Goal: Information Seeking & Learning: Understand process/instructions

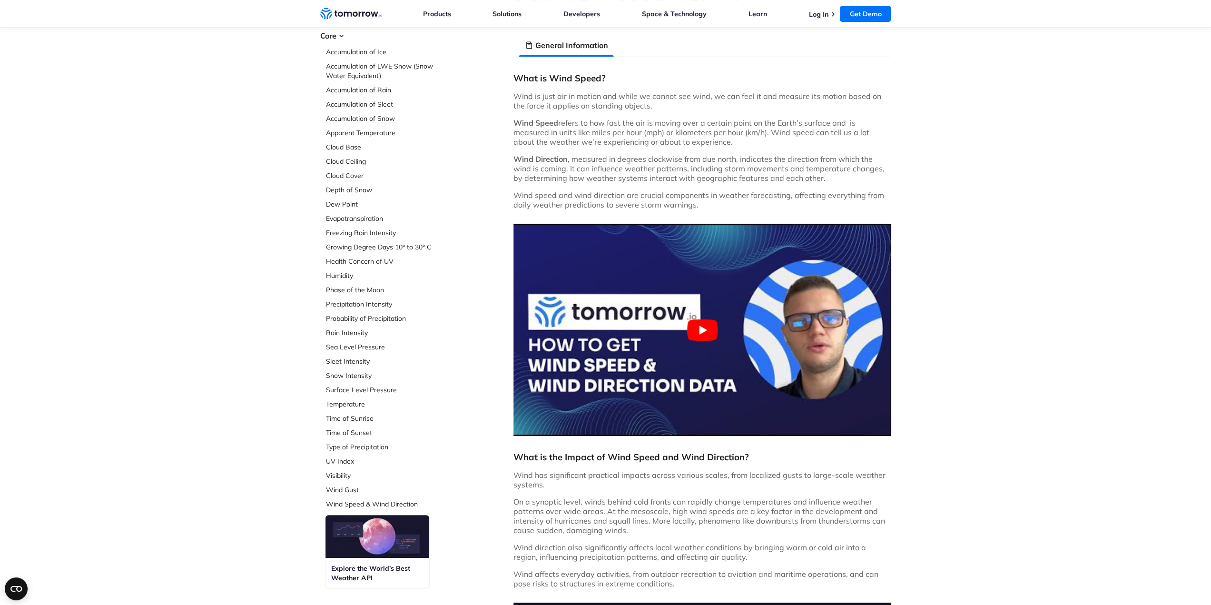
scroll to position [48, 0]
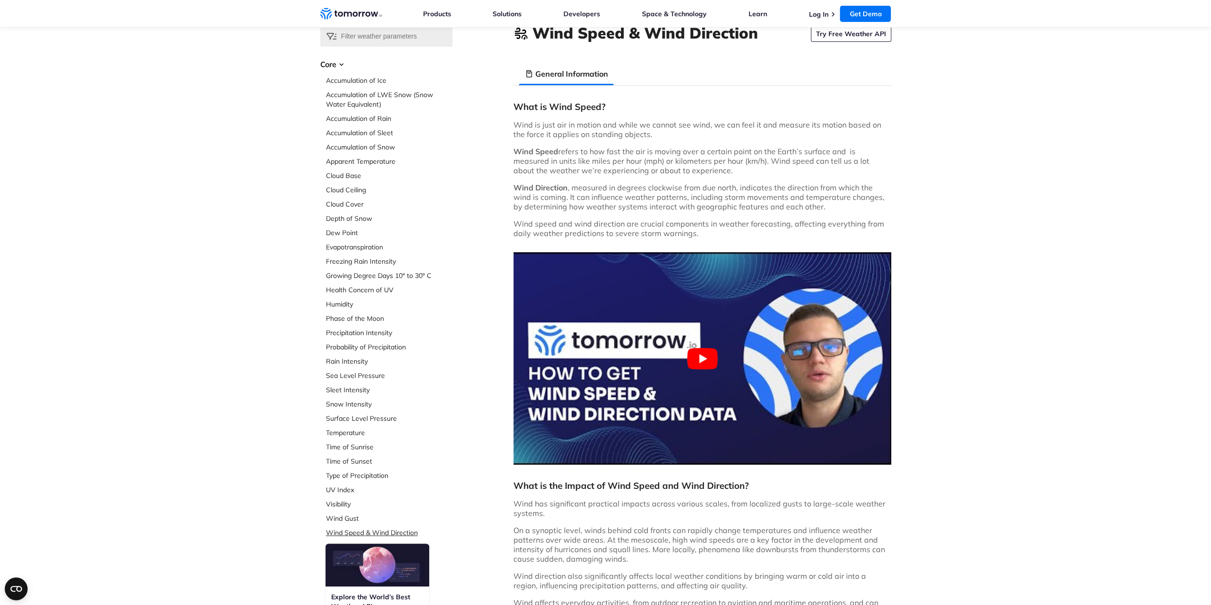
click at [331, 535] on link "Wind Speed & Wind Direction" at bounding box center [389, 533] width 127 height 10
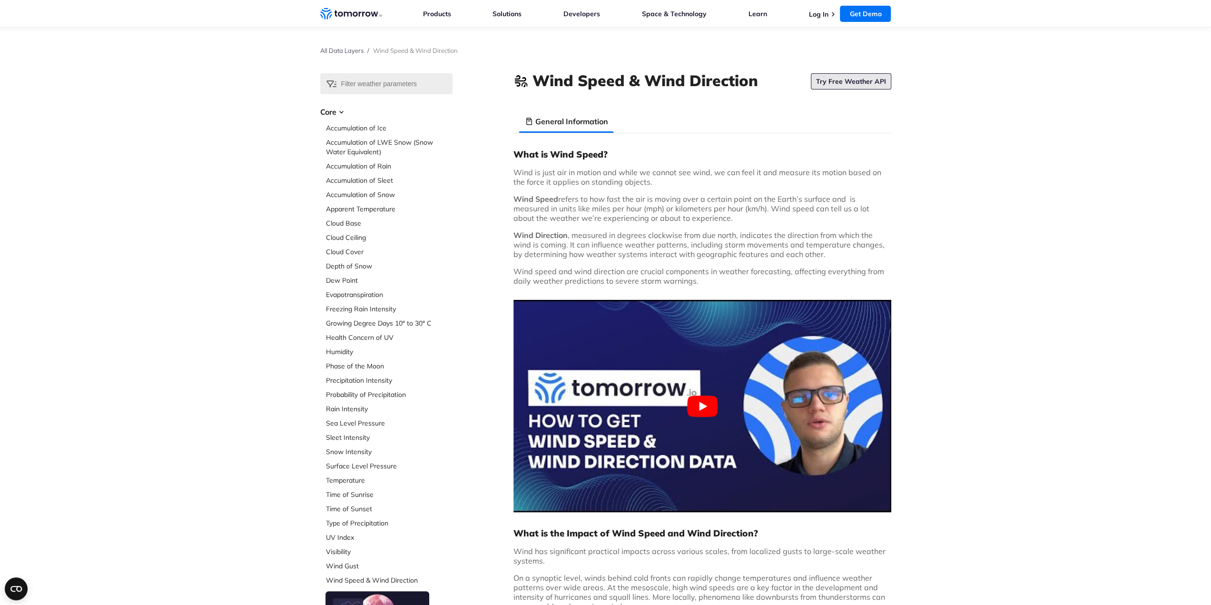
click at [861, 81] on link "Try Free Weather API" at bounding box center [851, 81] width 80 height 16
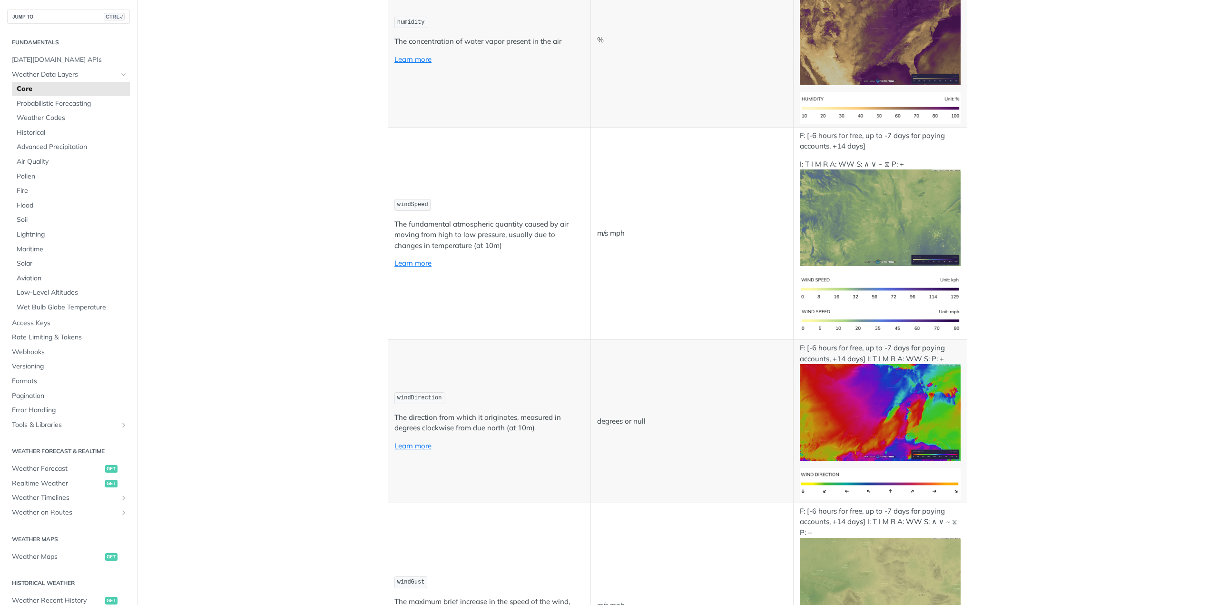
scroll to position [761, 0]
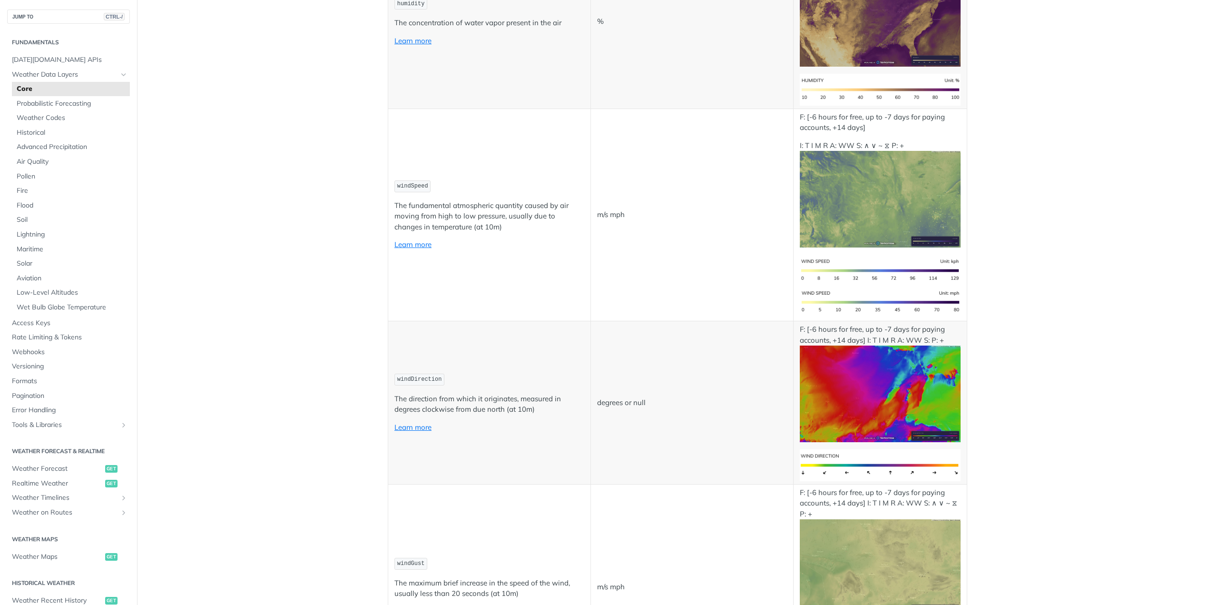
click at [865, 389] on img "Expand image" at bounding box center [880, 393] width 161 height 97
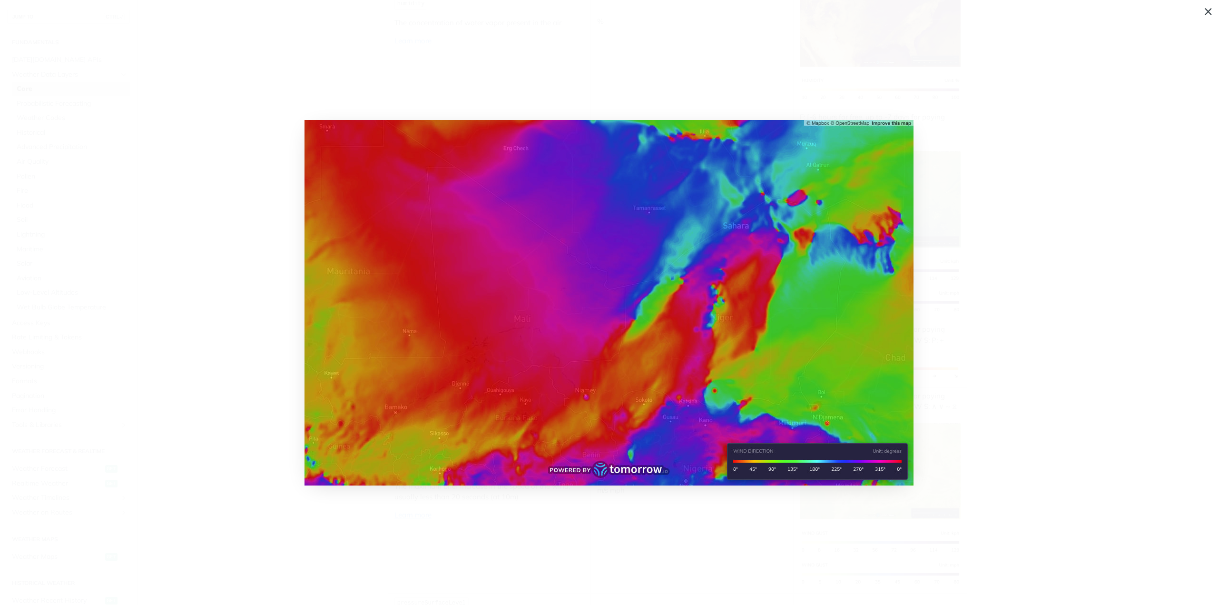
click at [988, 388] on span "Collapse image" at bounding box center [609, 302] width 1218 height 605
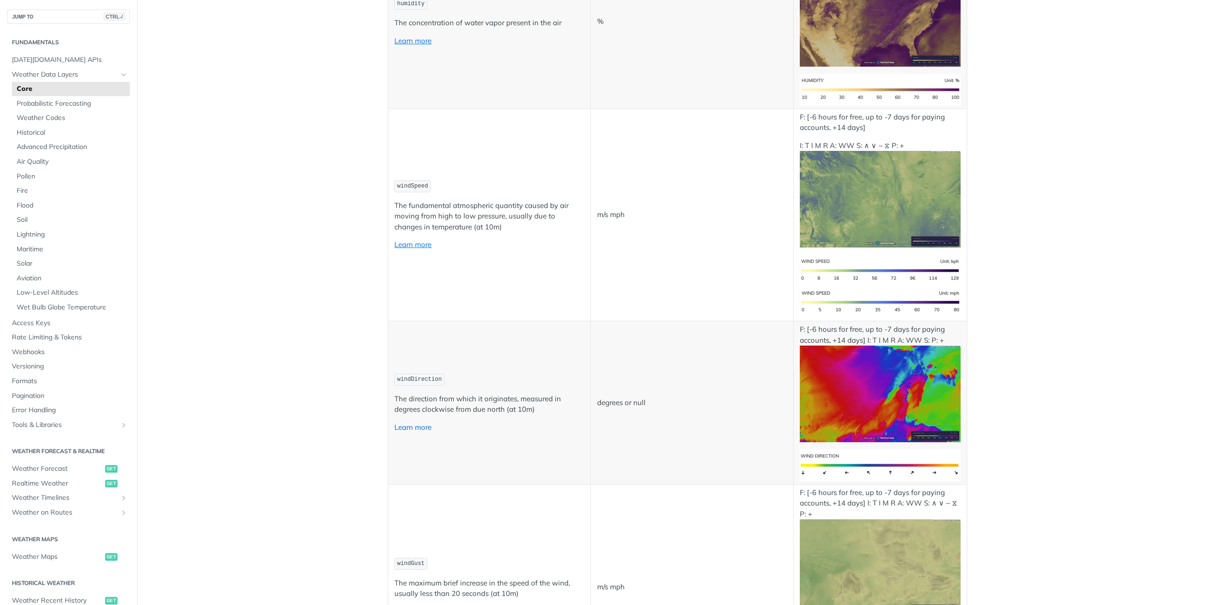
click at [394, 424] on link "Learn more" at bounding box center [412, 427] width 37 height 9
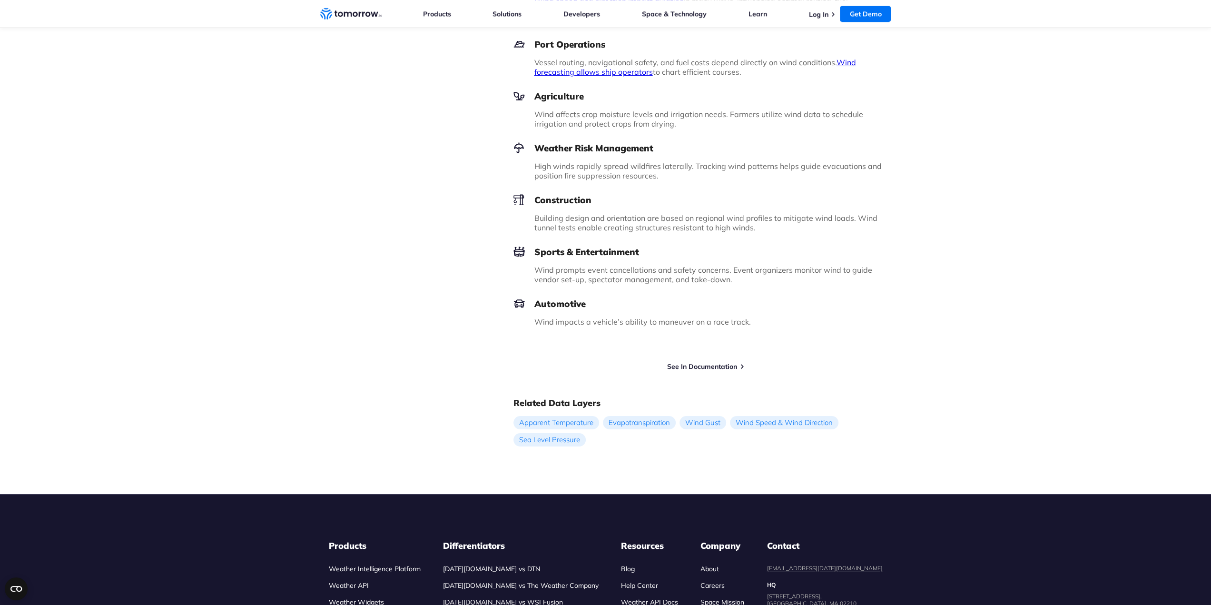
scroll to position [1047, 0]
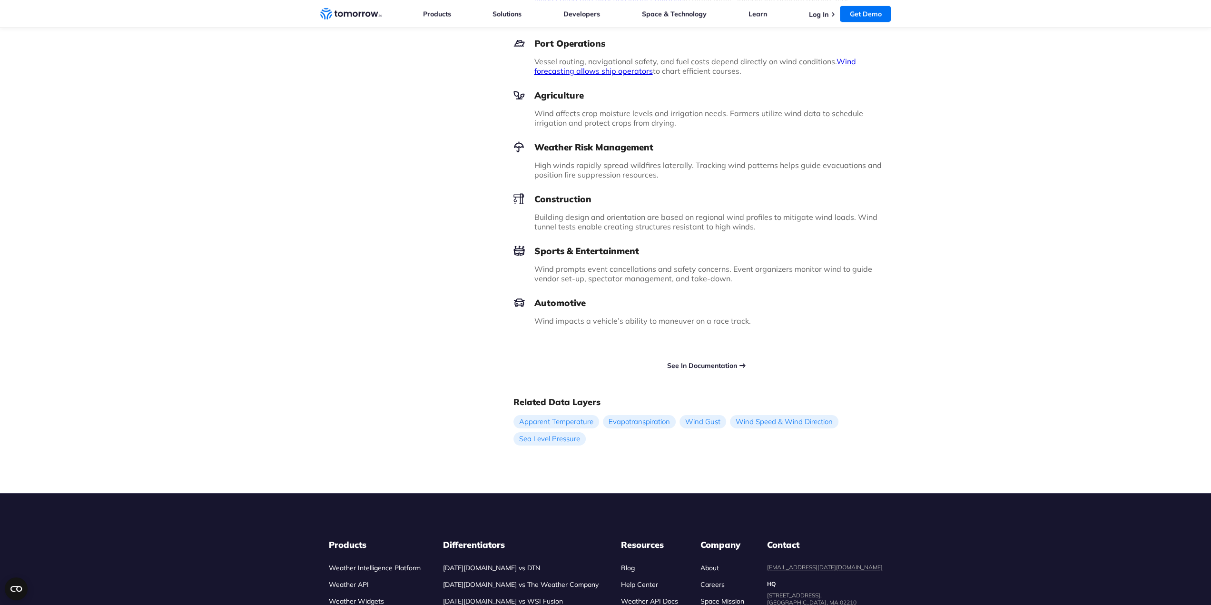
click at [726, 364] on link "See In Documentation" at bounding box center [702, 365] width 70 height 9
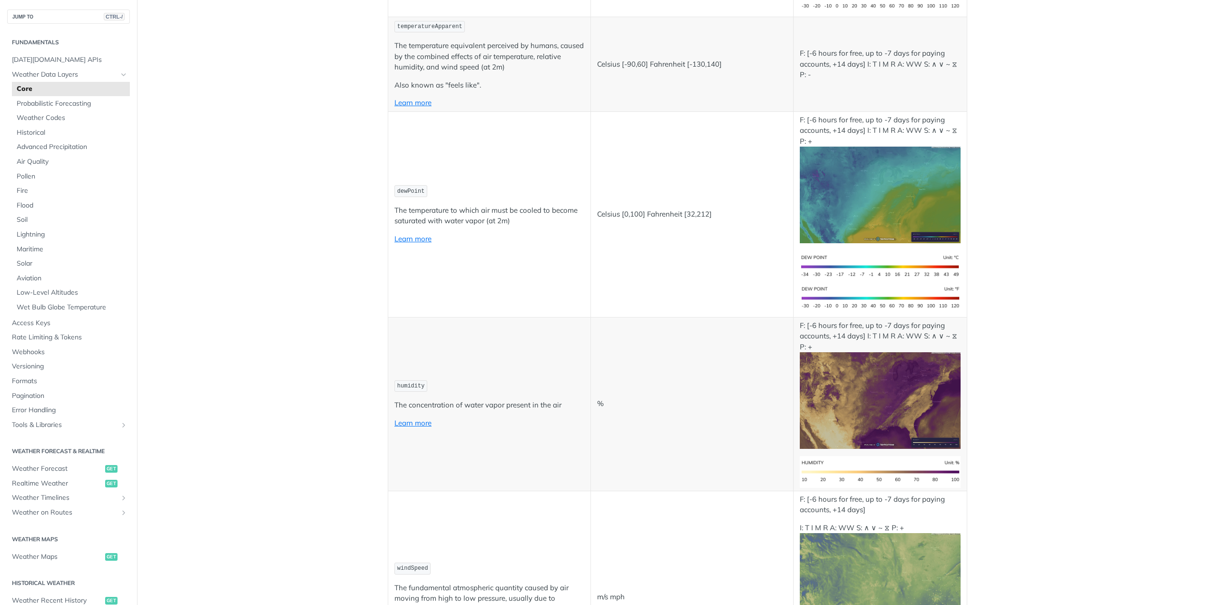
scroll to position [428, 0]
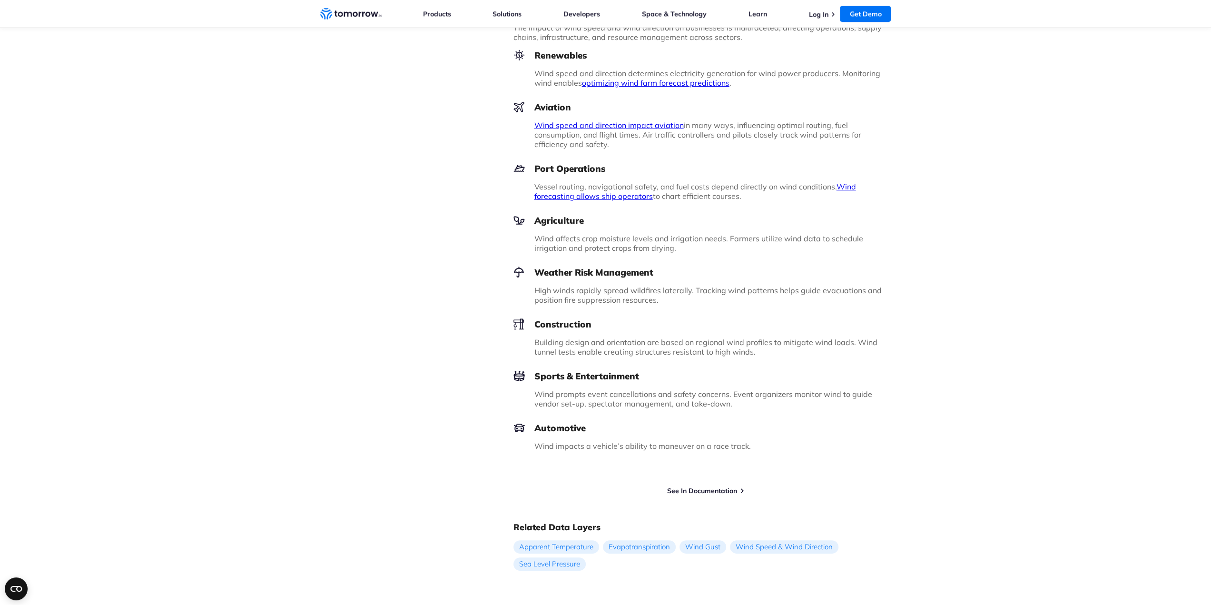
scroll to position [809, 0]
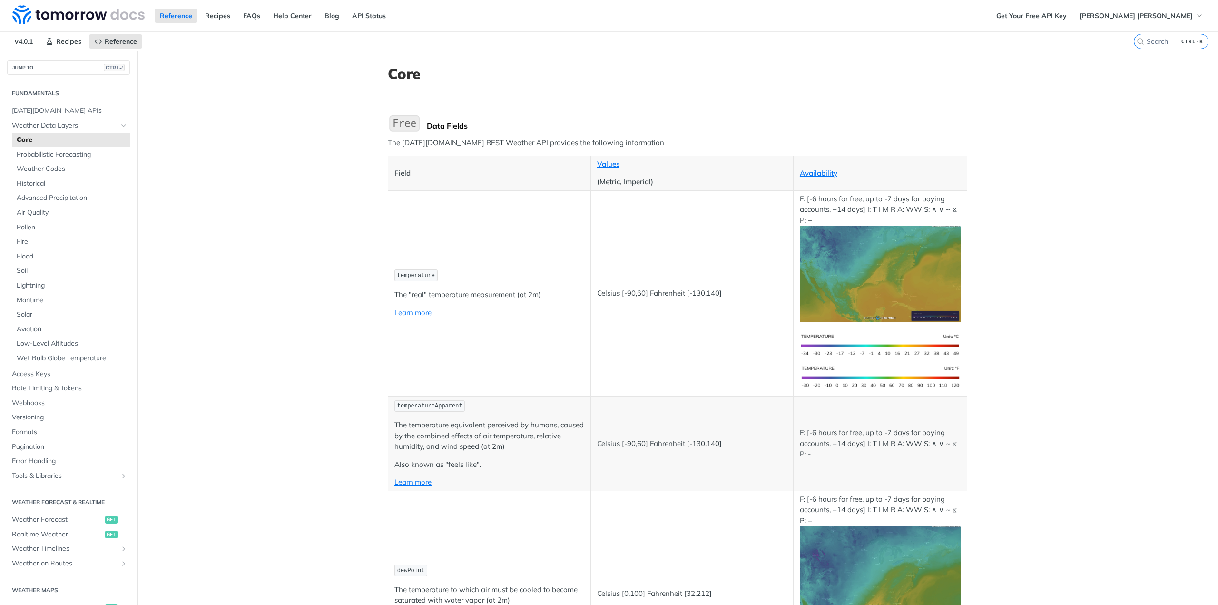
drag, startPoint x: 405, startPoint y: 271, endPoint x: 422, endPoint y: 272, distance: 16.7
click at [422, 272] on span "temperature" at bounding box center [416, 275] width 38 height 7
click at [499, 294] on p "The "real" temperature measurement (at 2m)" at bounding box center [489, 294] width 190 height 11
drag, startPoint x: 395, startPoint y: 139, endPoint x: 576, endPoint y: 126, distance: 181.8
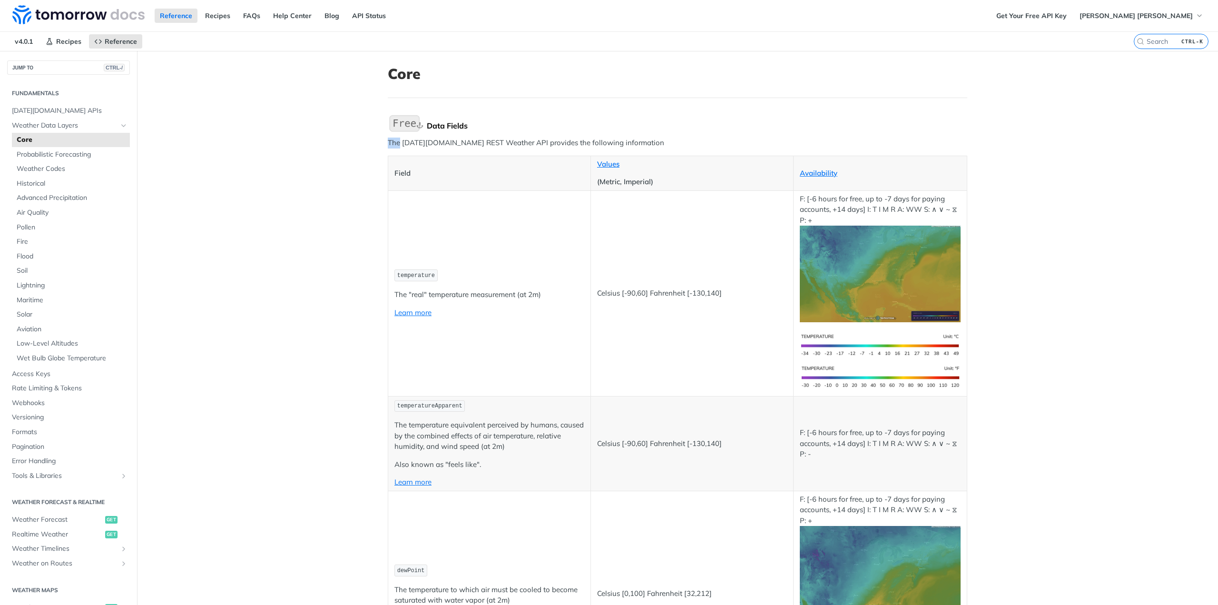
click at [605, 141] on p "The Tomorrow.io REST Weather API provides the following information" at bounding box center [678, 143] width 580 height 11
click at [1072, 21] on link "Get Your Free API Key" at bounding box center [1031, 16] width 81 height 14
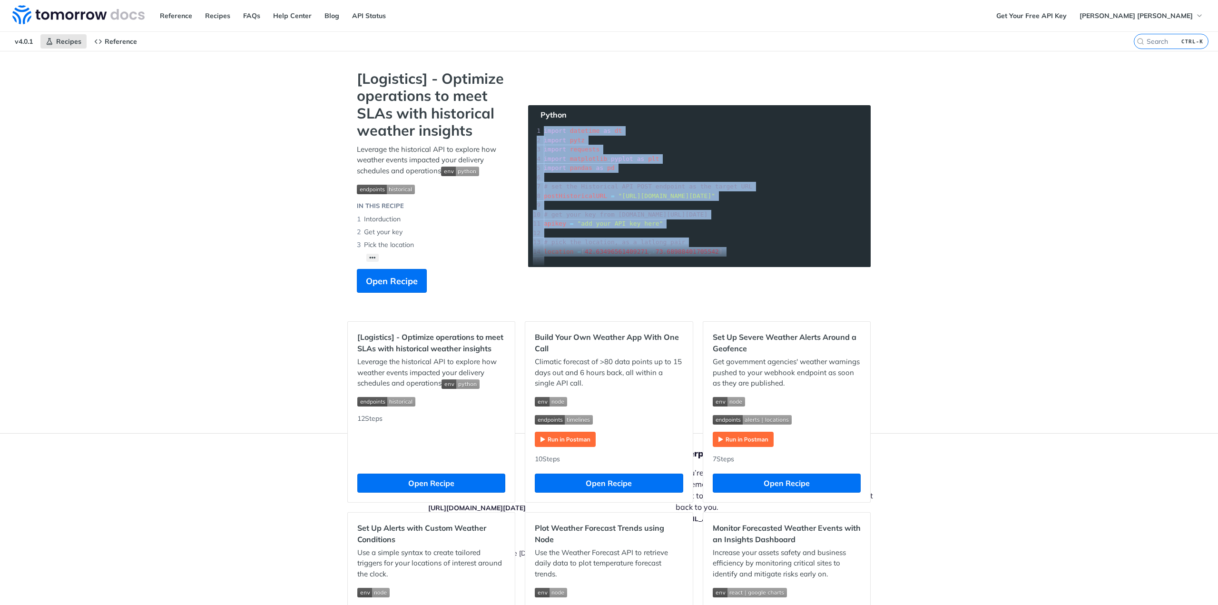
drag, startPoint x: 541, startPoint y: 129, endPoint x: 723, endPoint y: 259, distance: 224.5
click at [723, 259] on section "[Logistics] - Optimize operations to meet SLAs with historical weather insights…" at bounding box center [608, 191] width 523 height 242
copy div "import datetime as dt 2 import pytz 3 import requests 4 import matplotlib . pyp…"
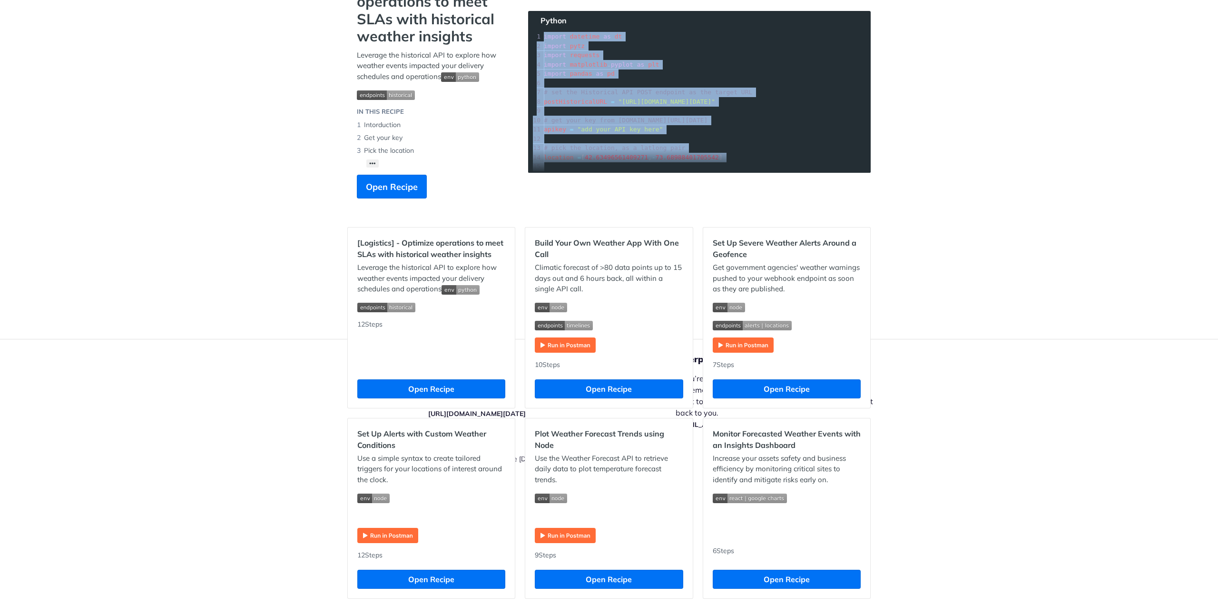
scroll to position [48, 0]
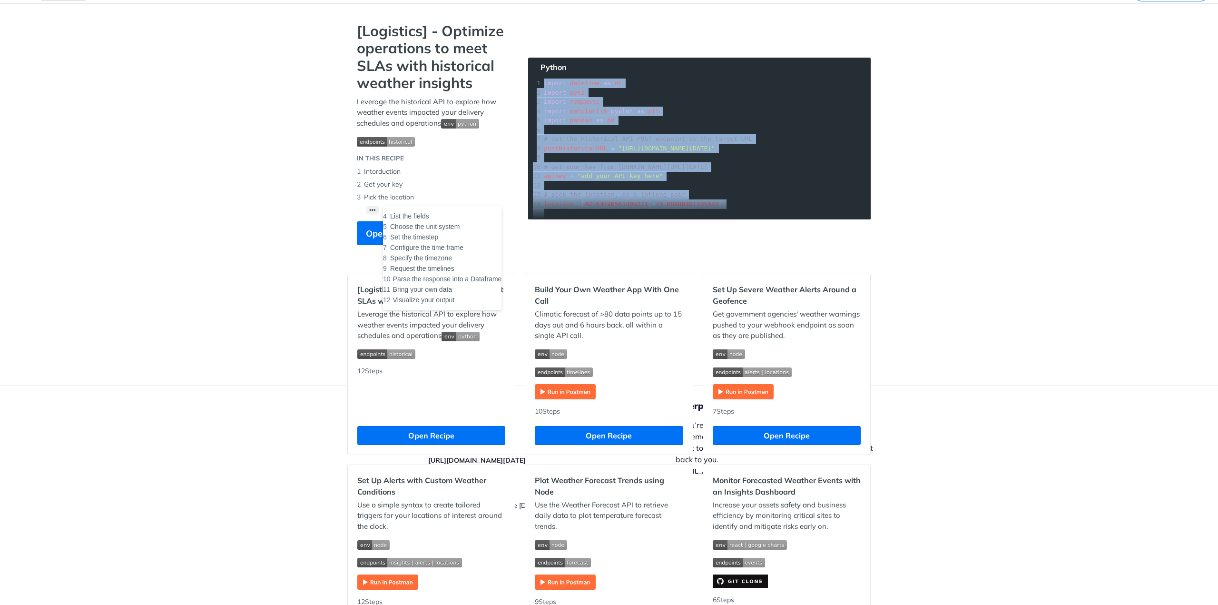
click at [366, 209] on button "••• List the fields Choose the unit system Set the timestep Configure the time …" at bounding box center [372, 210] width 12 height 8
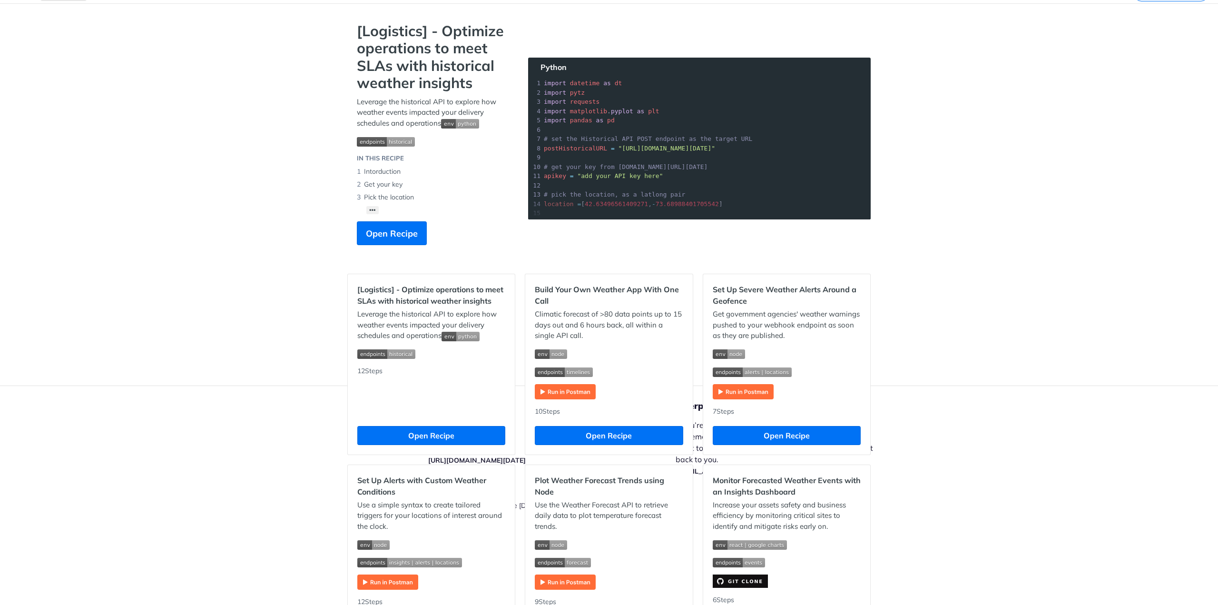
click at [588, 241] on section "[Logistics] - Optimize operations to meet SLAs with historical weather insights…" at bounding box center [608, 143] width 523 height 242
click at [366, 236] on span "Open Recipe" at bounding box center [392, 233] width 52 height 13
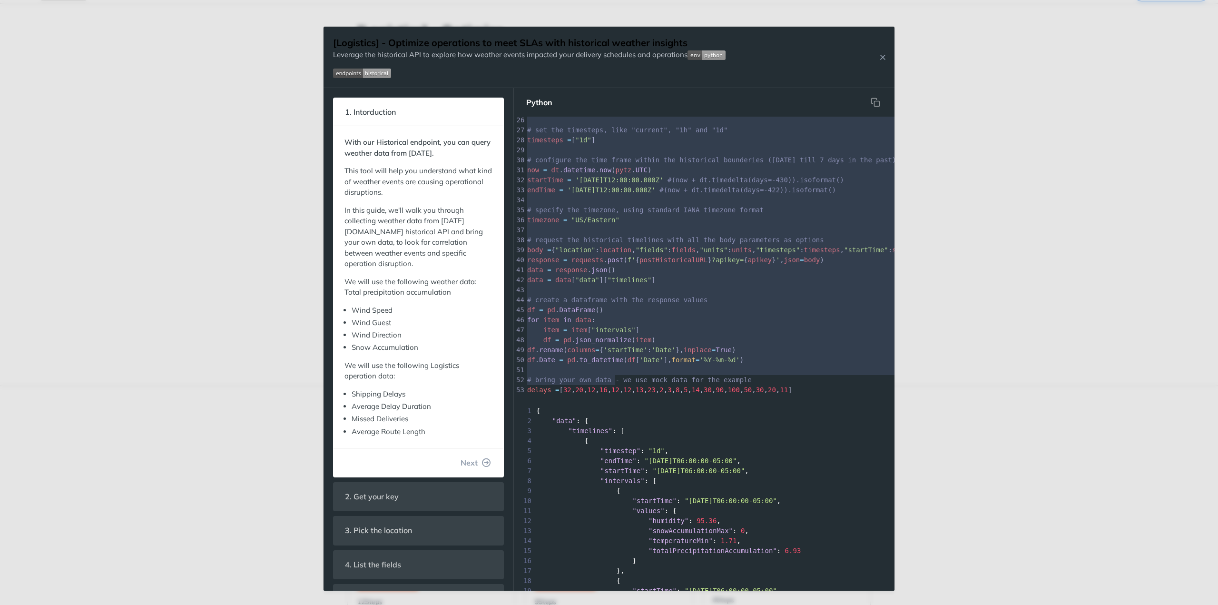
scroll to position [415, 0]
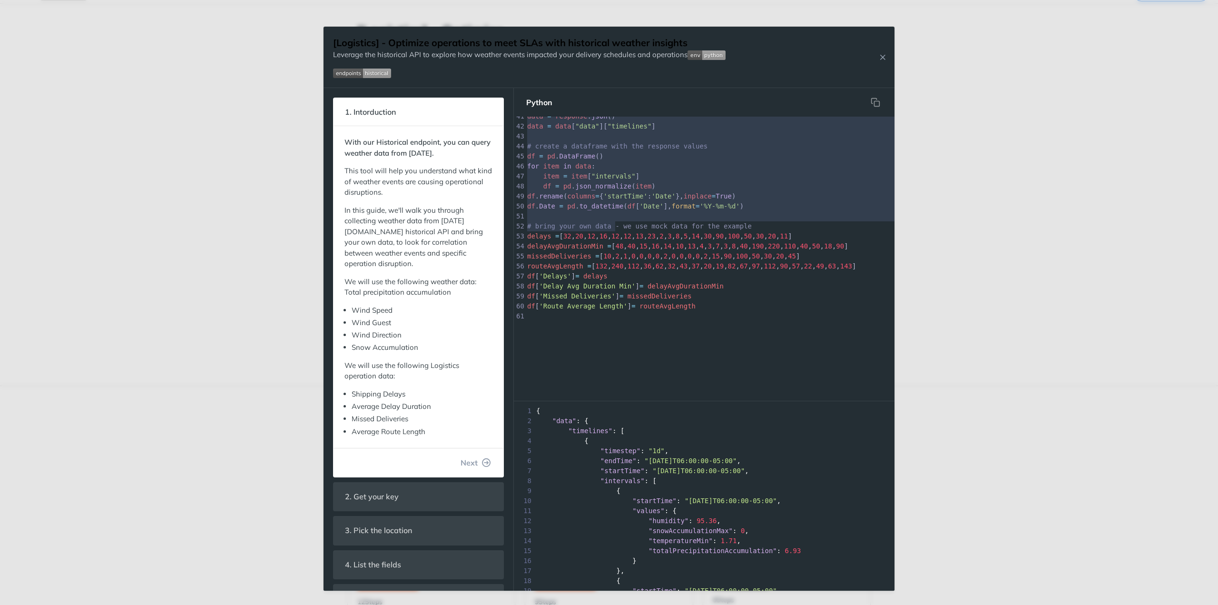
type textarea "# list the fields fields = [ "totalPrecipitationAccumulationMax", "windSpeedMax…"
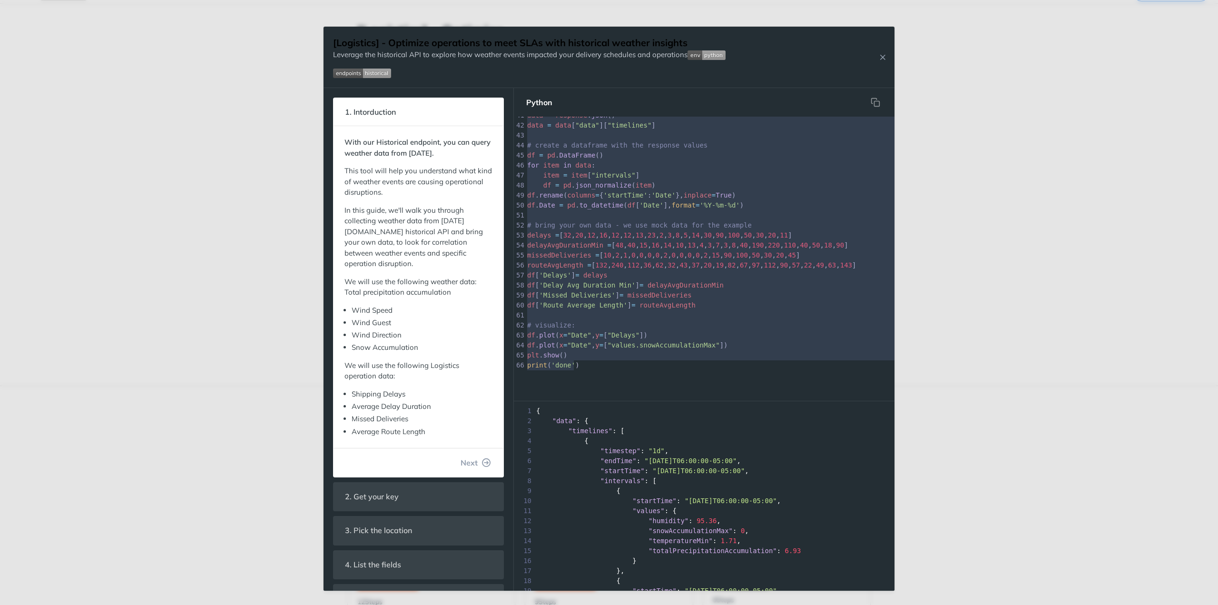
drag, startPoint x: 526, startPoint y: 273, endPoint x: 668, endPoint y: 380, distance: 177.7
click at [981, 240] on div "Jump to Content Reference Recipes FAQs Help Center Blog API Status Recipes Refe…" at bounding box center [609, 302] width 1218 height 605
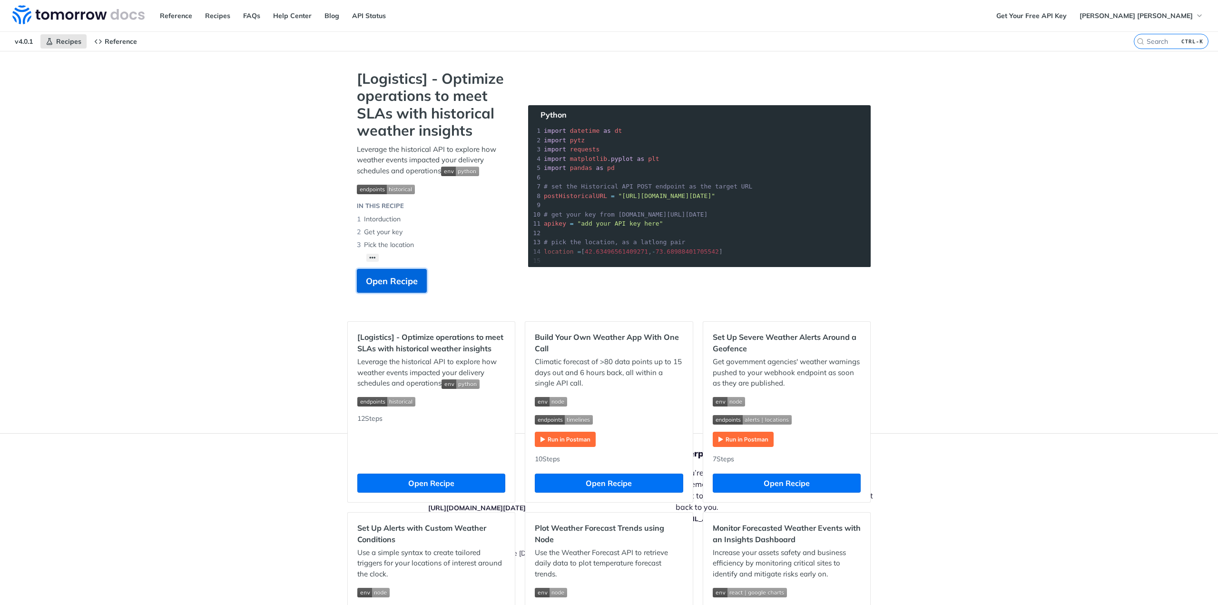
click at [382, 269] on button "Open Recipe" at bounding box center [392, 281] width 70 height 24
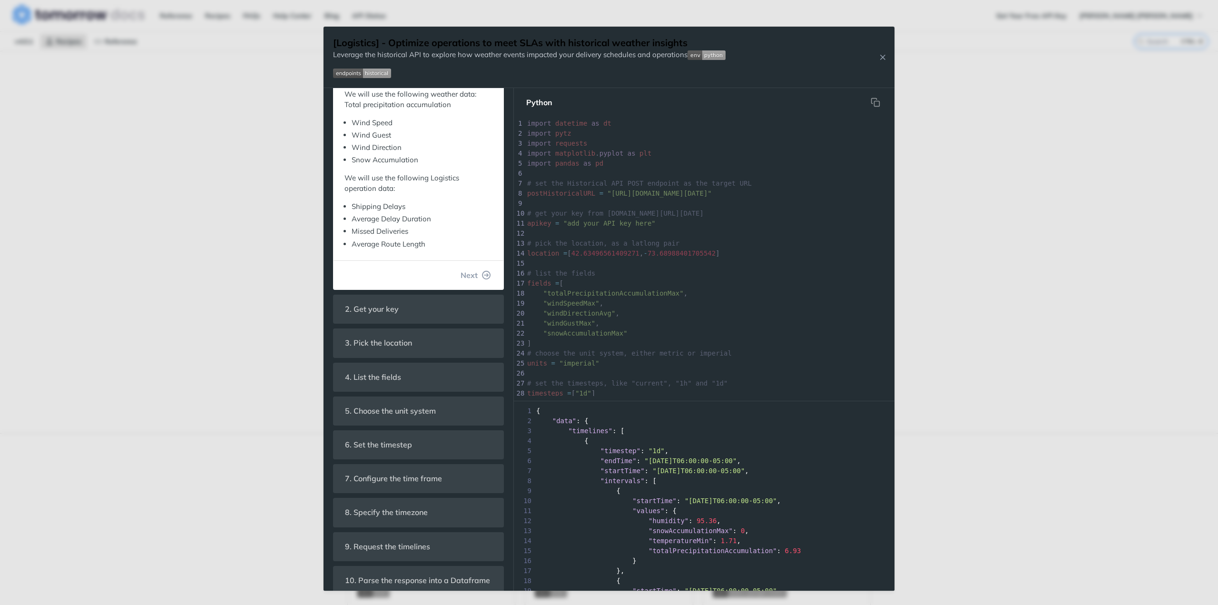
scroll to position [190, 0]
click at [472, 271] on button "Next" at bounding box center [476, 272] width 46 height 19
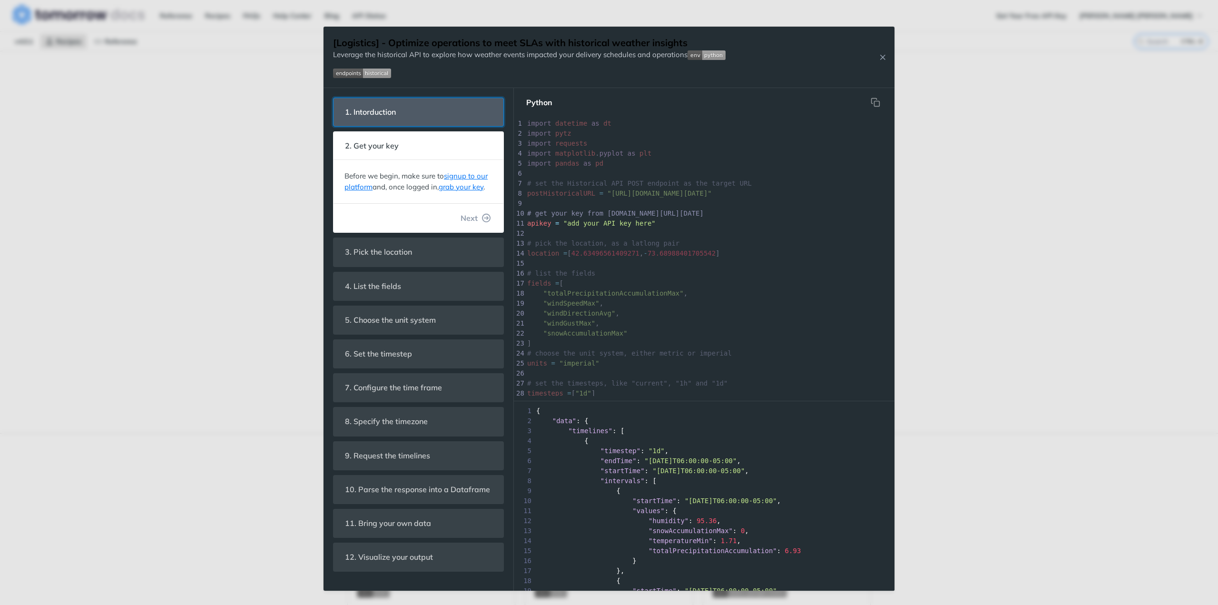
scroll to position [0, 0]
click at [479, 219] on button "Next" at bounding box center [476, 217] width 46 height 19
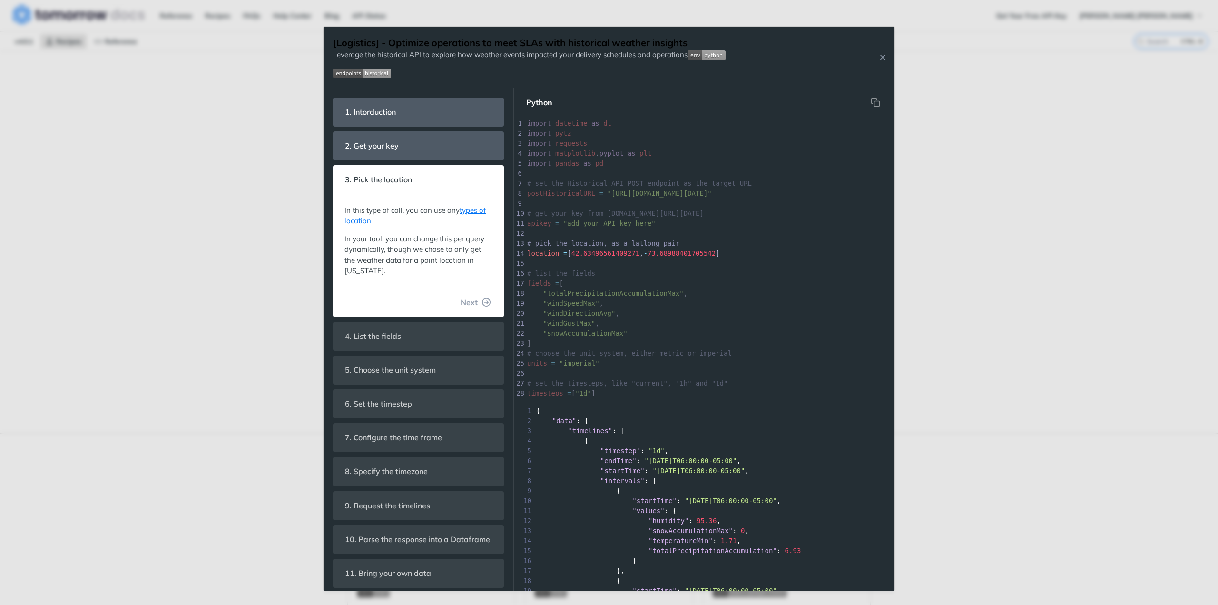
scroll to position [17, 0]
click at [482, 303] on icon "button" at bounding box center [486, 302] width 9 height 9
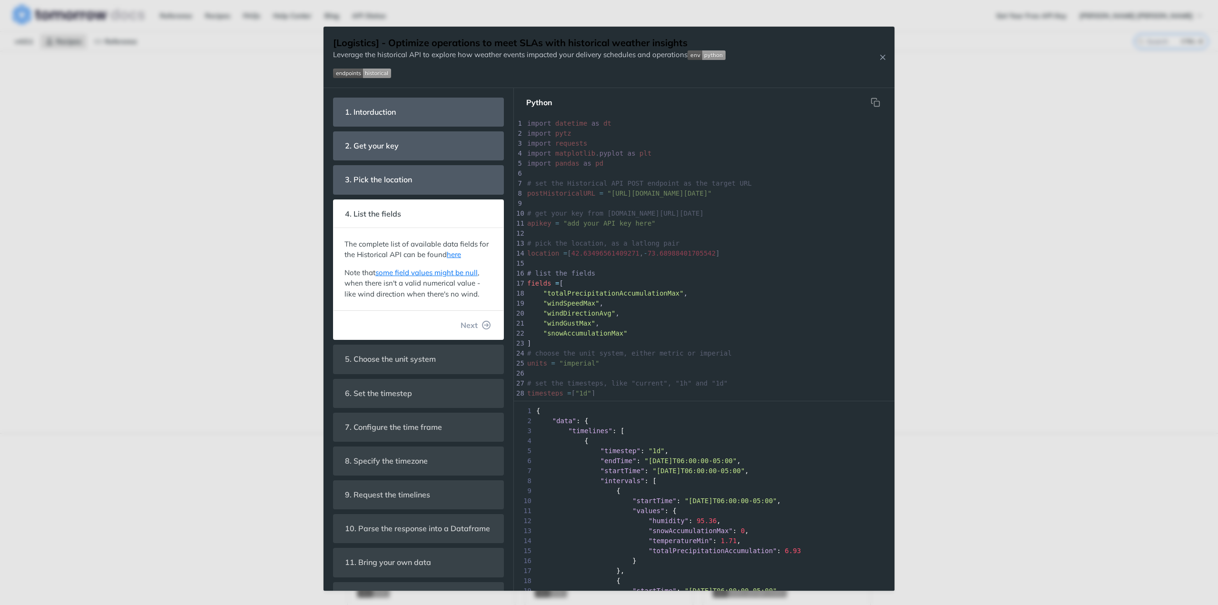
scroll to position [43, 0]
click at [472, 328] on button "Next" at bounding box center [476, 324] width 46 height 19
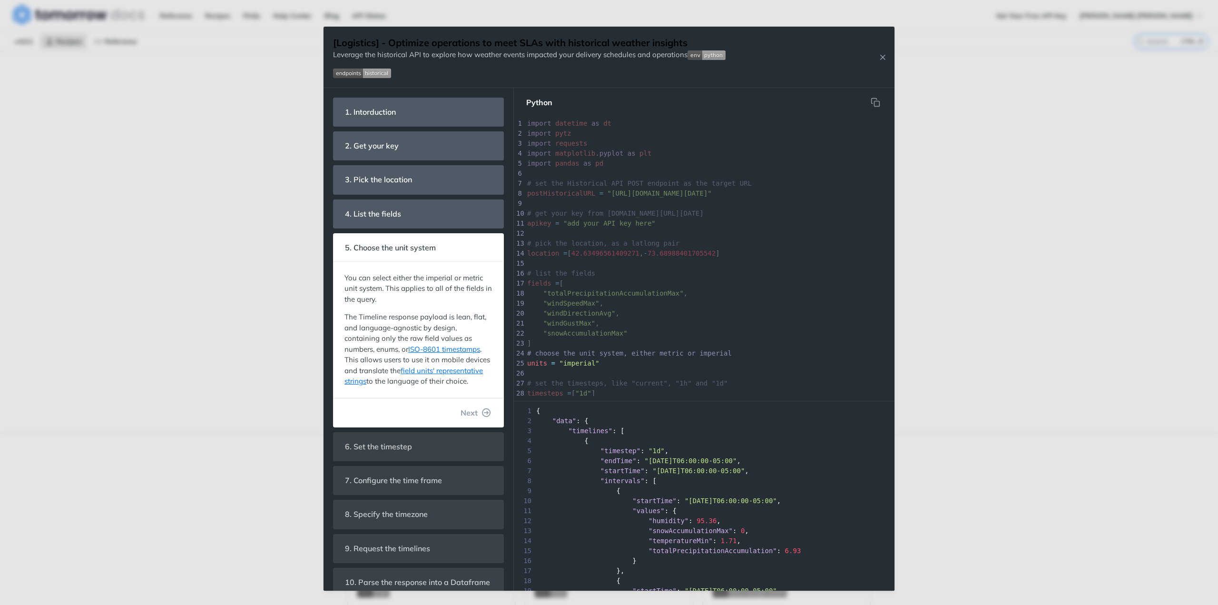
scroll to position [93, 0]
click at [463, 422] on button "Next" at bounding box center [476, 412] width 46 height 19
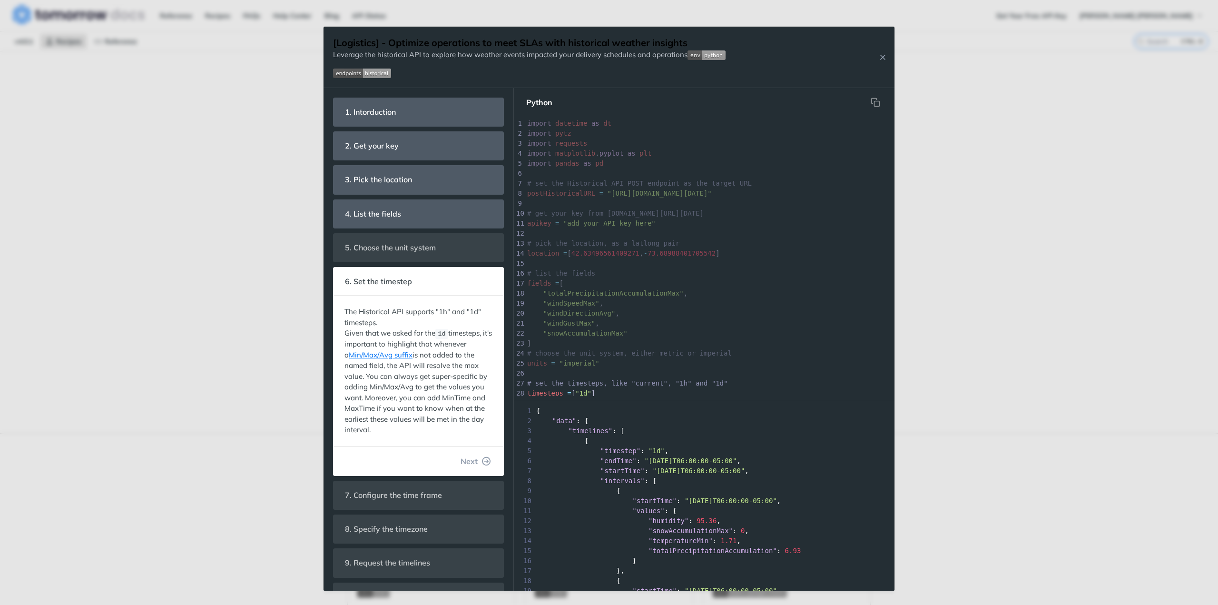
scroll to position [123, 0]
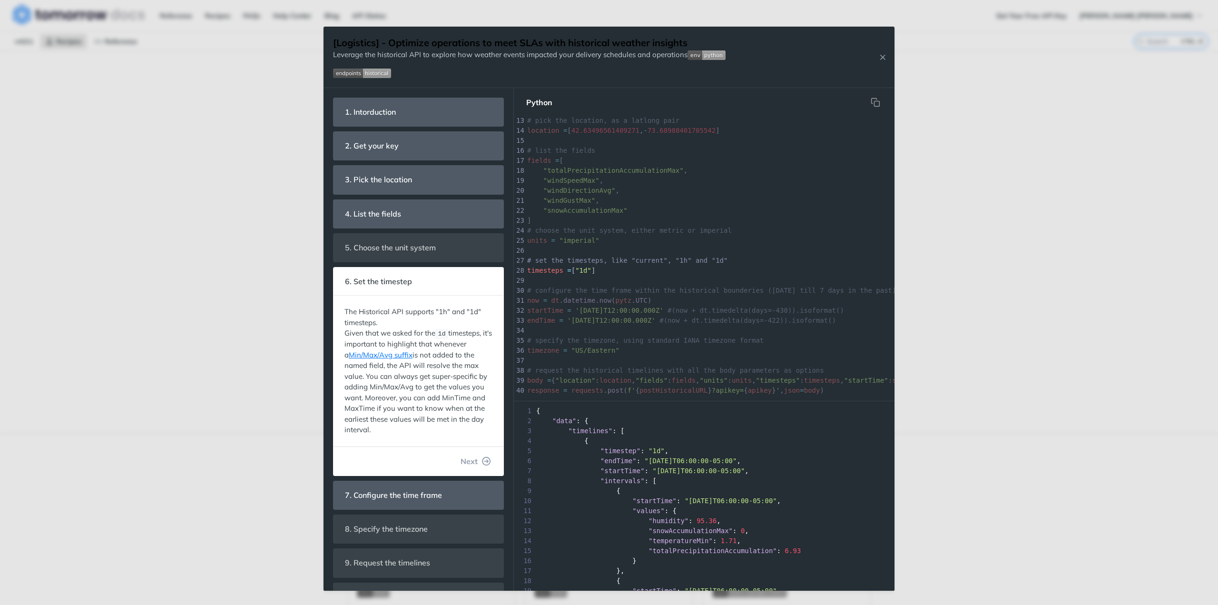
click at [462, 463] on span "Next" at bounding box center [469, 460] width 17 height 11
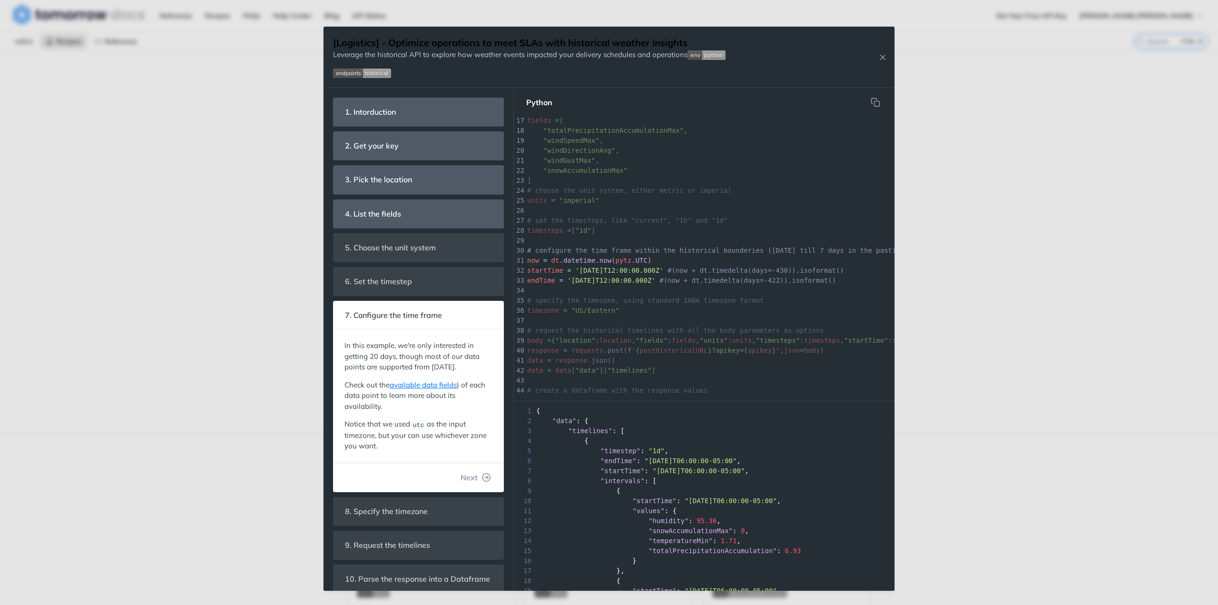
scroll to position [54, 0]
click at [462, 483] on span "Next" at bounding box center [469, 477] width 17 height 11
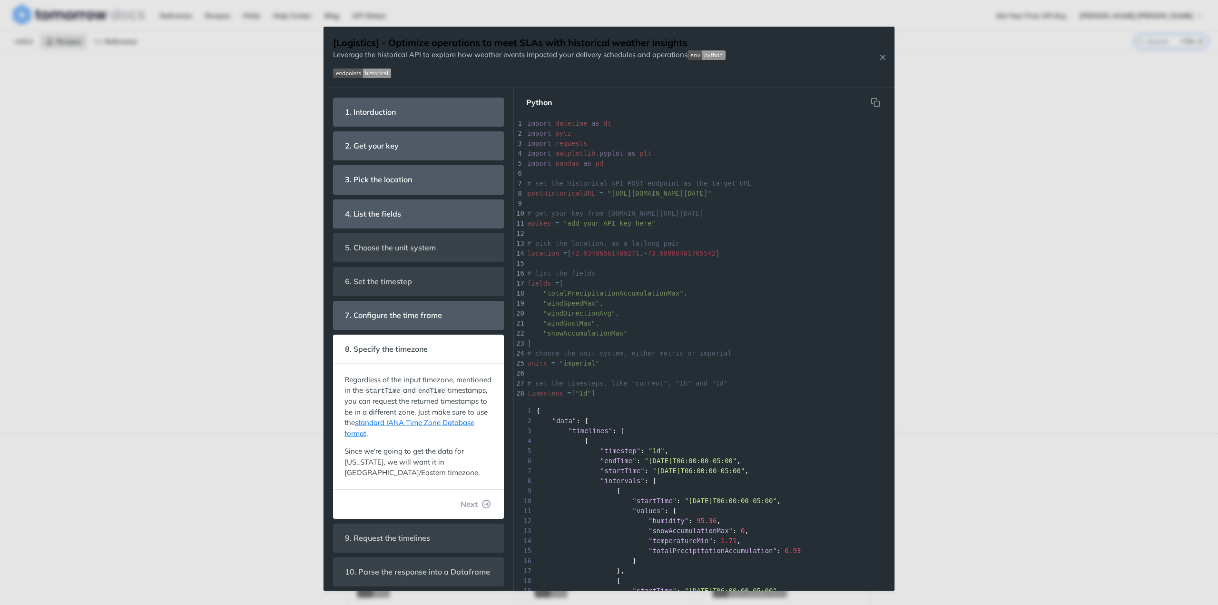
scroll to position [203, 0]
click at [443, 418] on link "standard IANA Time Zone Database format" at bounding box center [410, 428] width 130 height 20
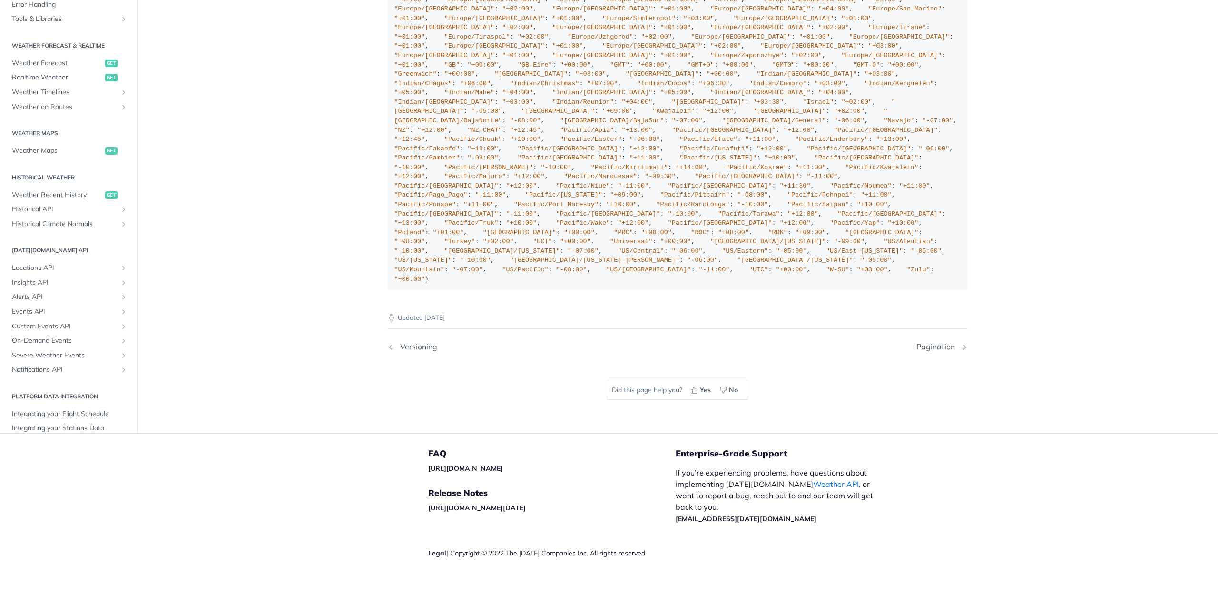
scroll to position [1570, 0]
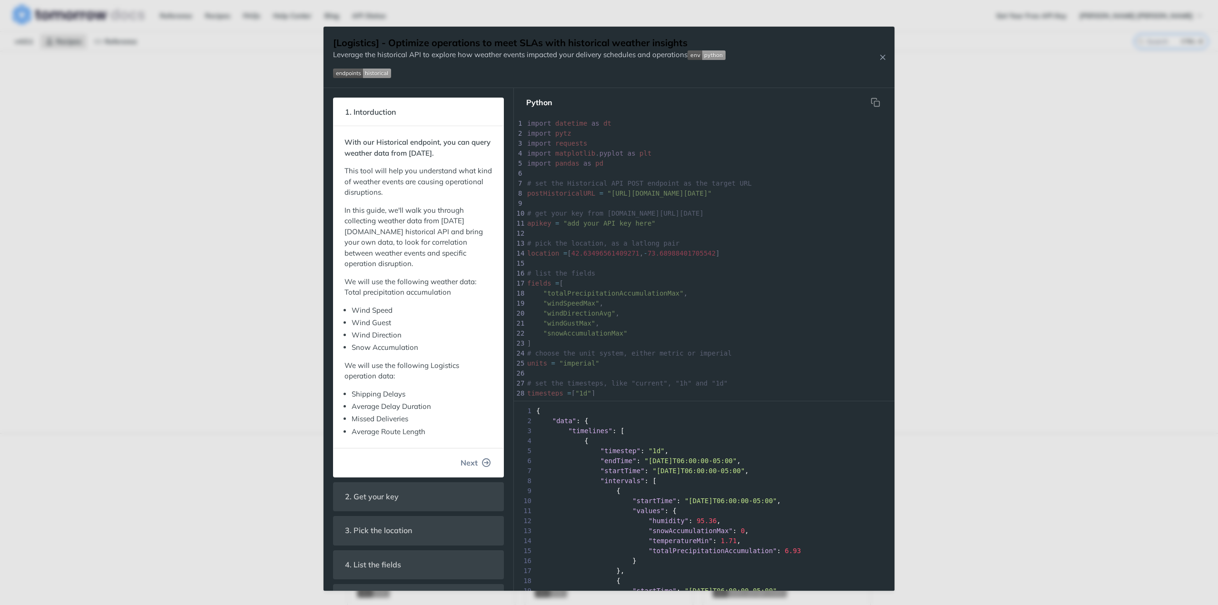
click at [464, 458] on span "Next" at bounding box center [469, 462] width 17 height 11
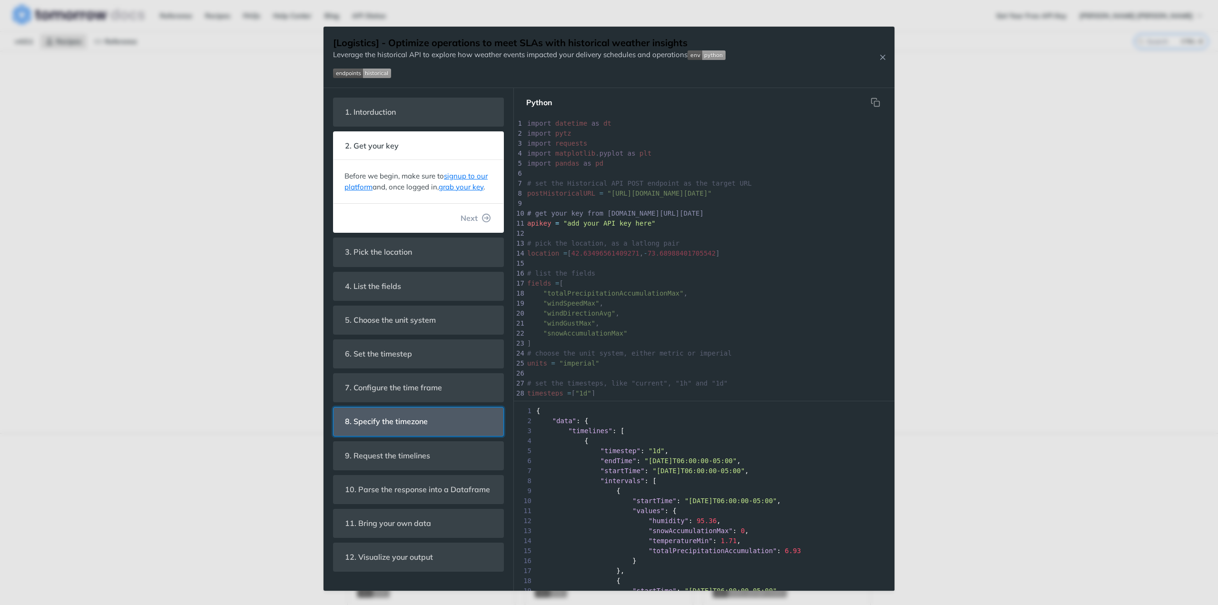
click at [430, 422] on span "8. Specify the timezone" at bounding box center [386, 421] width 96 height 19
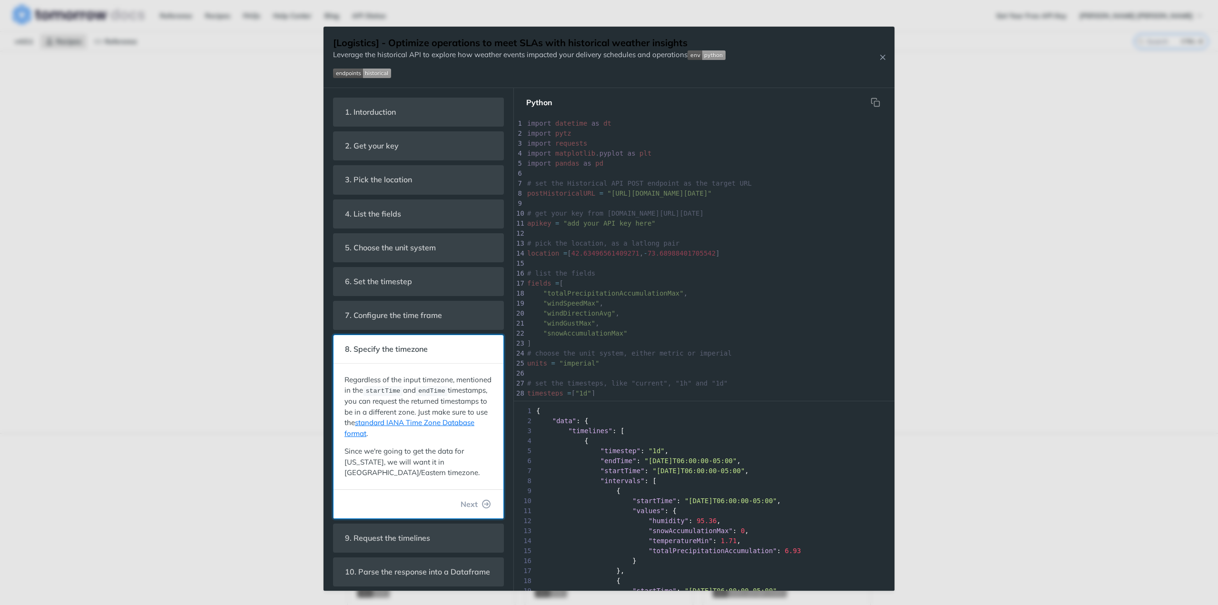
scroll to position [203, 0]
drag, startPoint x: 443, startPoint y: 499, endPoint x: 452, endPoint y: 496, distance: 9.8
click at [449, 498] on footer "Next" at bounding box center [419, 503] width 170 height 29
click at [461, 499] on span "Next" at bounding box center [469, 503] width 17 height 11
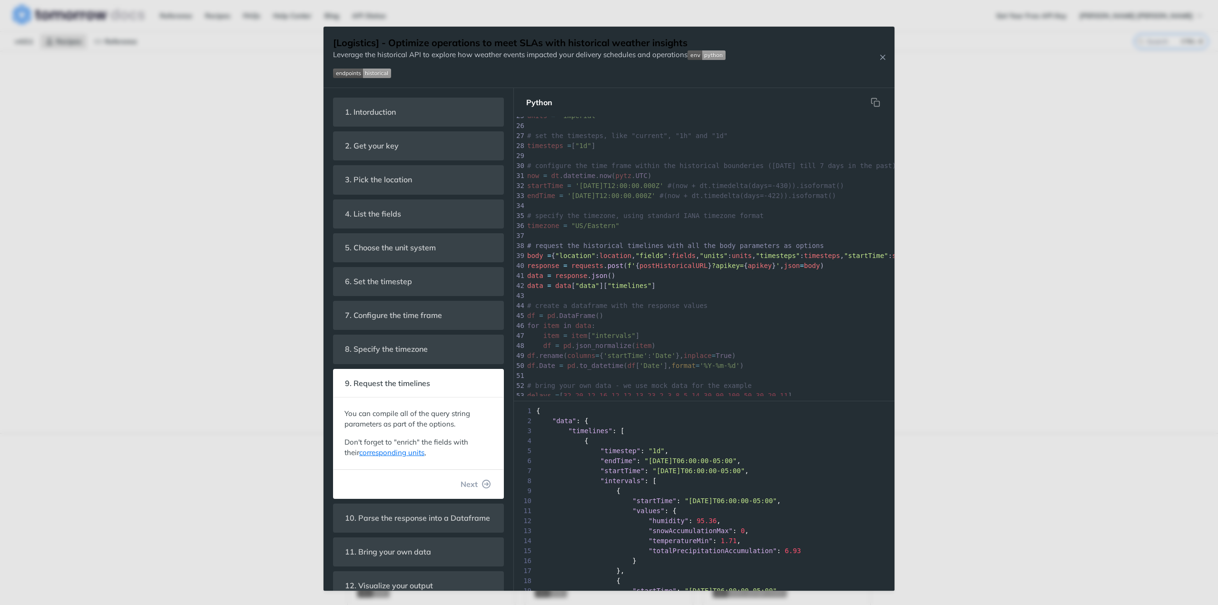
scroll to position [24, 0]
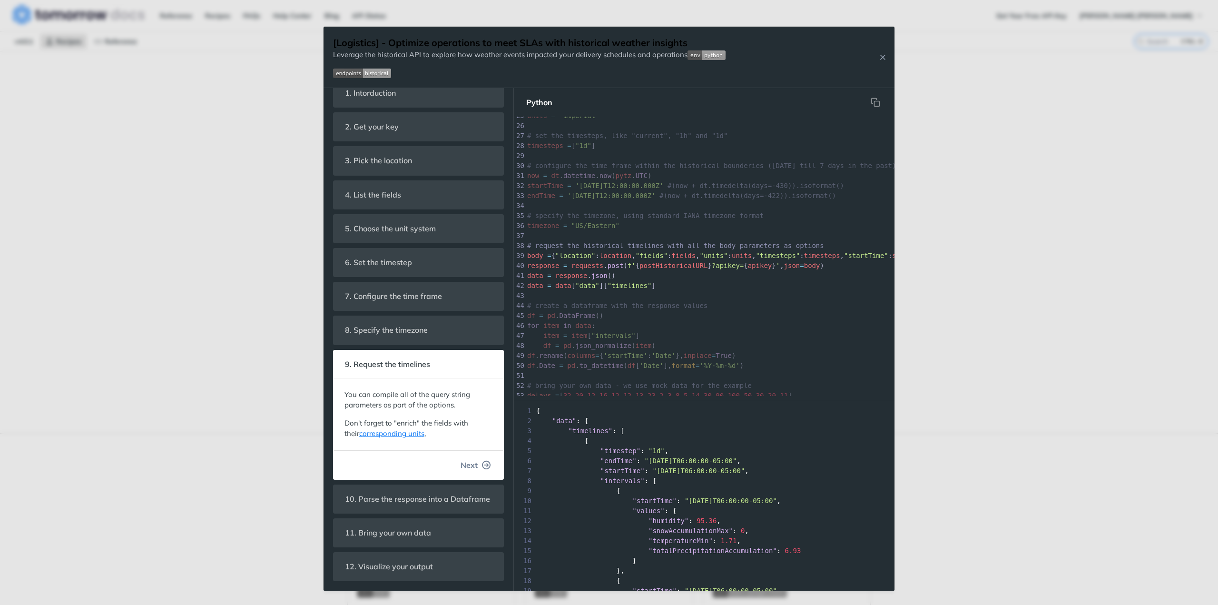
click at [453, 461] on button "Next" at bounding box center [476, 464] width 46 height 19
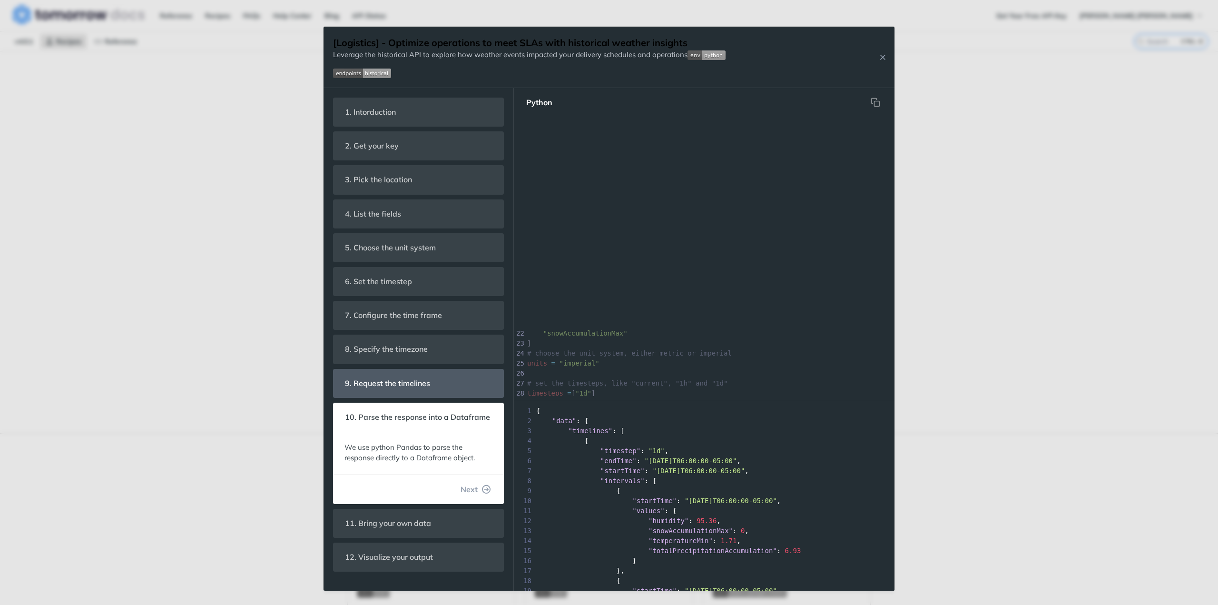
scroll to position [0, 0]
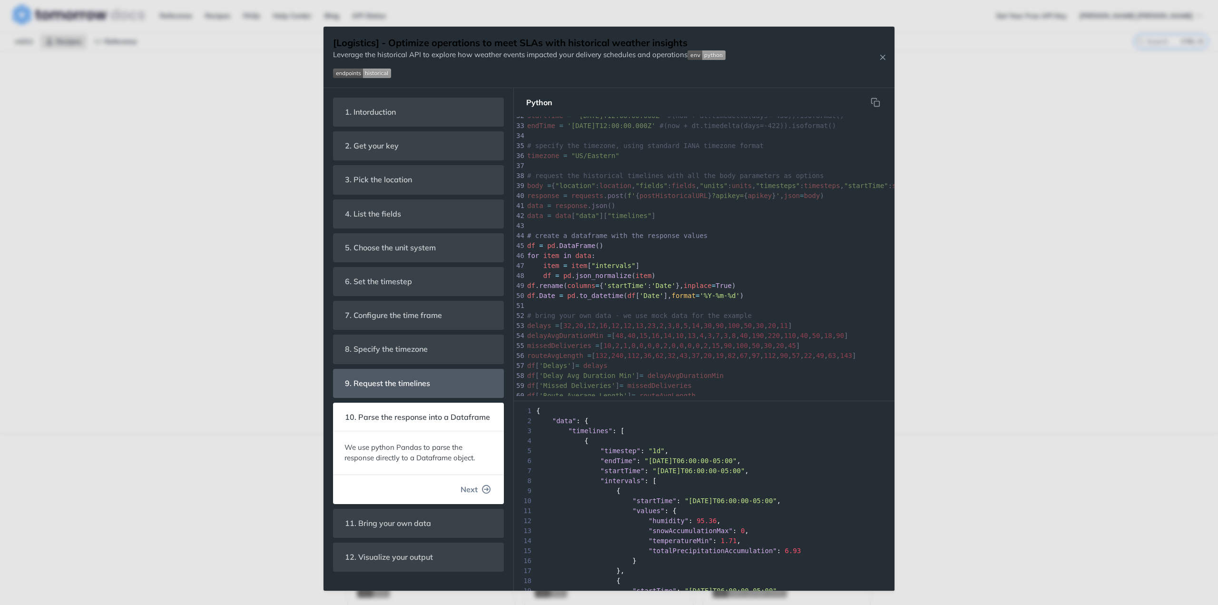
click at [472, 488] on span "Next" at bounding box center [469, 488] width 17 height 11
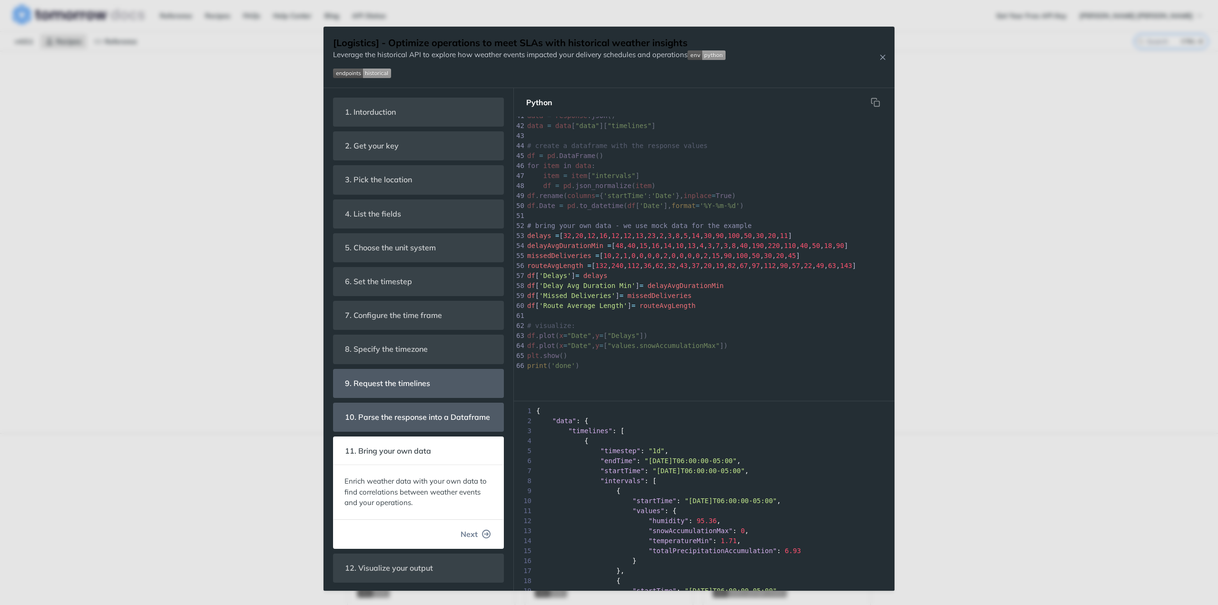
click at [477, 528] on span "Next" at bounding box center [469, 533] width 17 height 11
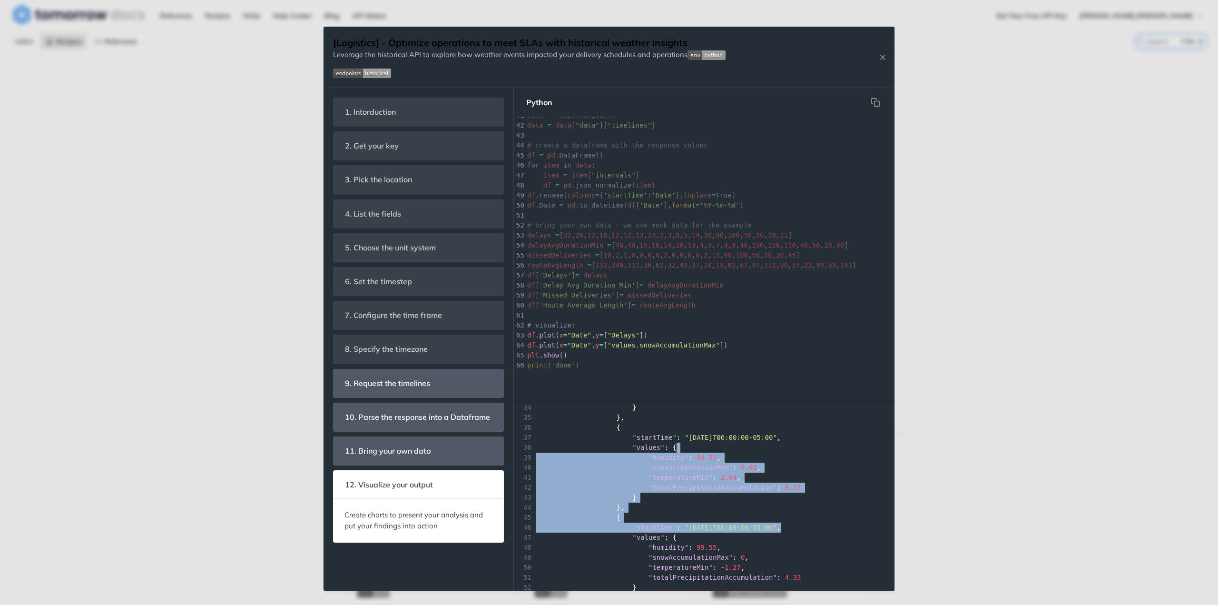
drag, startPoint x: 886, startPoint y: 448, endPoint x: 882, endPoint y: 514, distance: 66.3
click at [884, 257] on div "1 { 2 "data" : { 3 "timelines" : [ 4 { 5 "timestep" : "1d" , 6 "endTime" : "202…" at bounding box center [704, 165] width 381 height 185
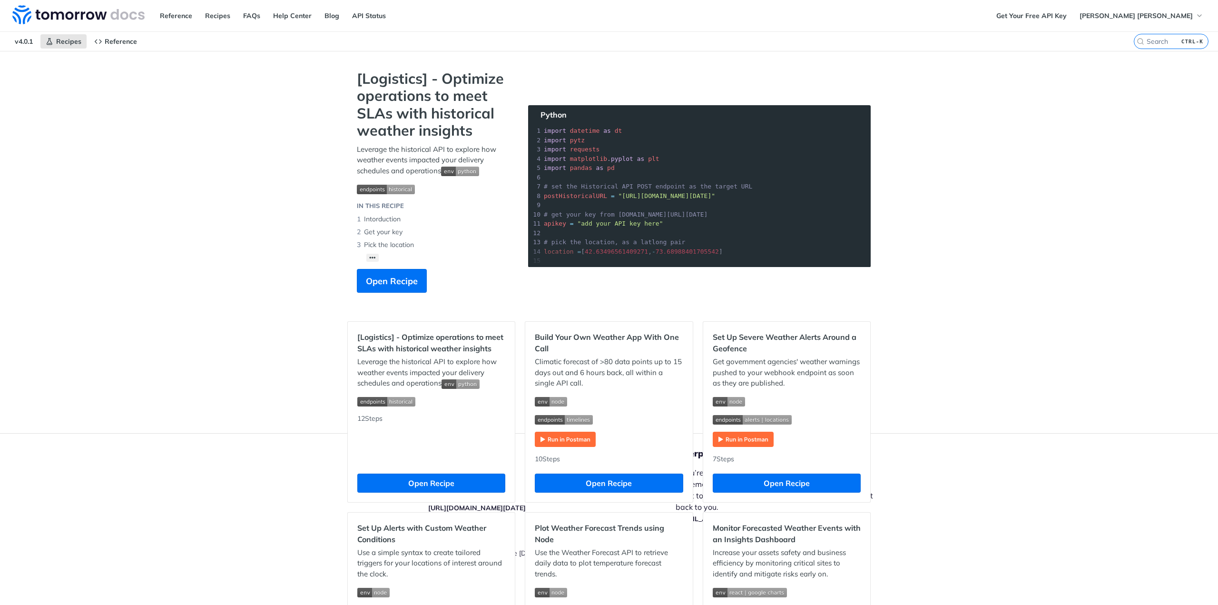
click at [571, 448] on div "Build Your Own Weather App With One Call Climatic forecast of >80 data points u…" at bounding box center [608, 412] width 167 height 180
click at [567, 439] on img "Expand image" at bounding box center [565, 439] width 61 height 15
click at [384, 283] on span "Open Recipe" at bounding box center [392, 281] width 52 height 13
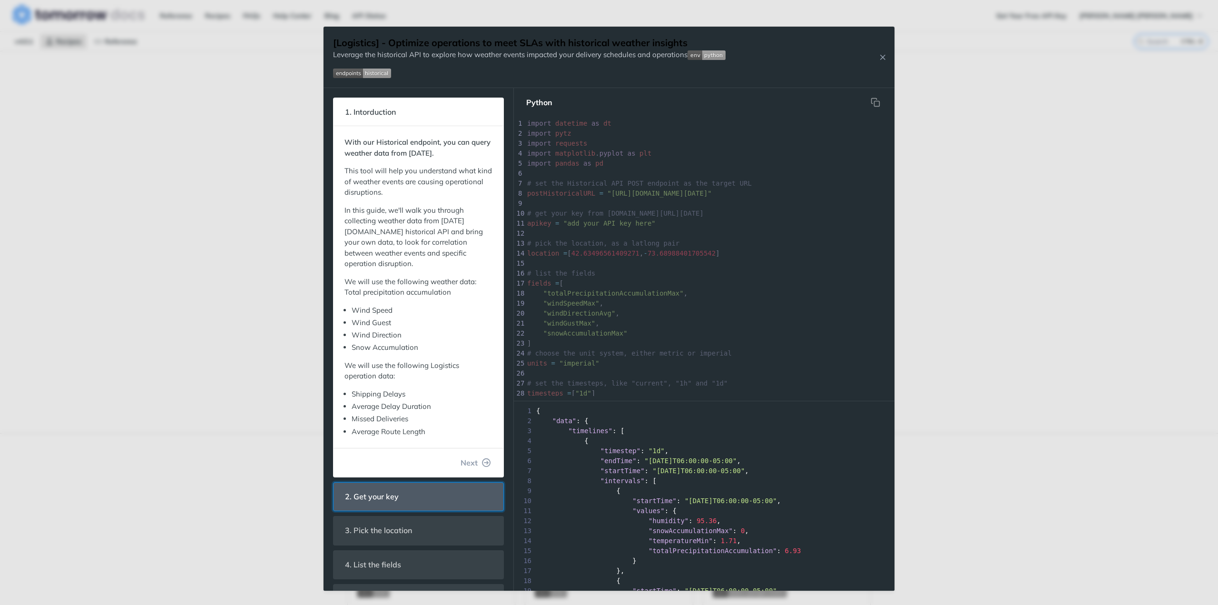
click at [368, 487] on span "2. Get your key" at bounding box center [371, 496] width 67 height 19
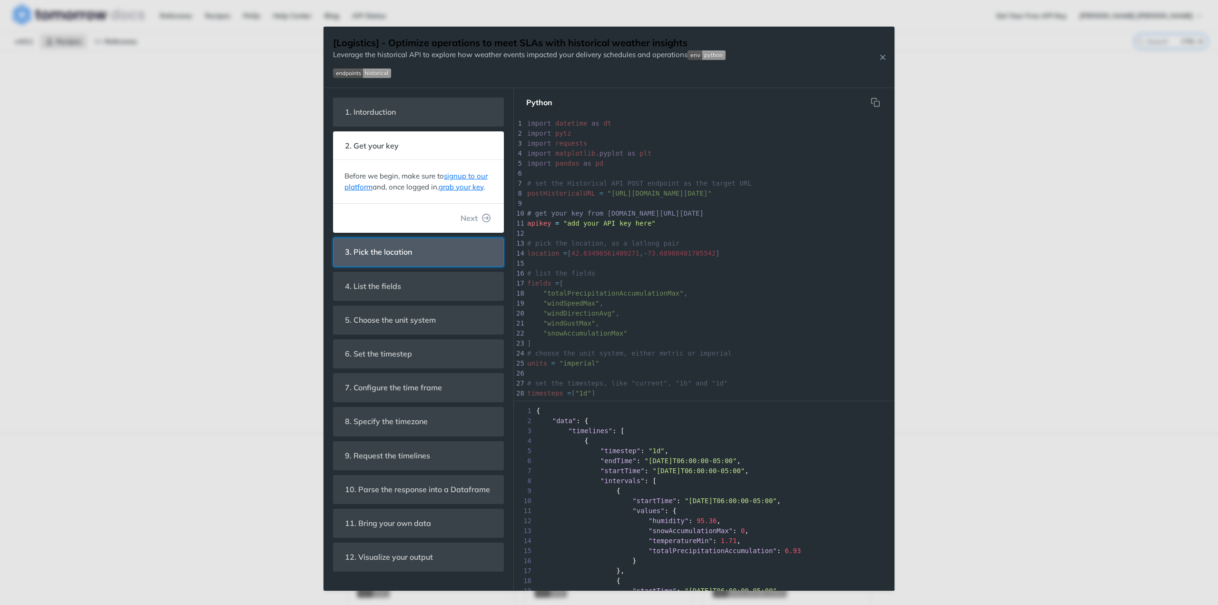
click at [392, 251] on span "3. Pick the location" at bounding box center [378, 252] width 80 height 19
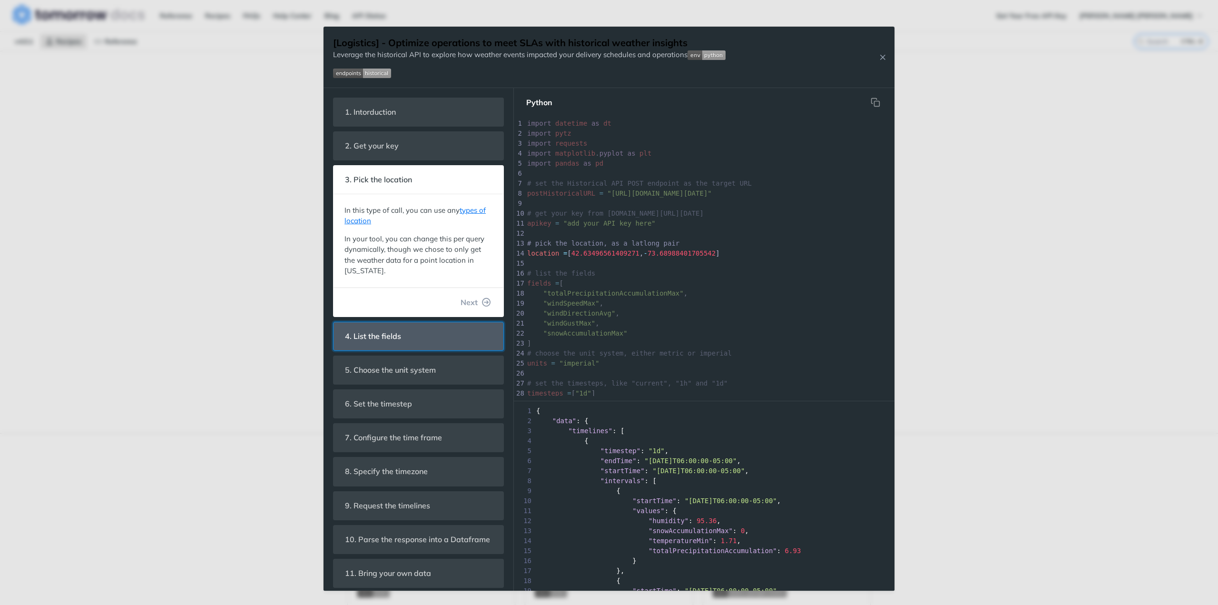
click at [395, 333] on span "4. List the fields" at bounding box center [372, 336] width 69 height 19
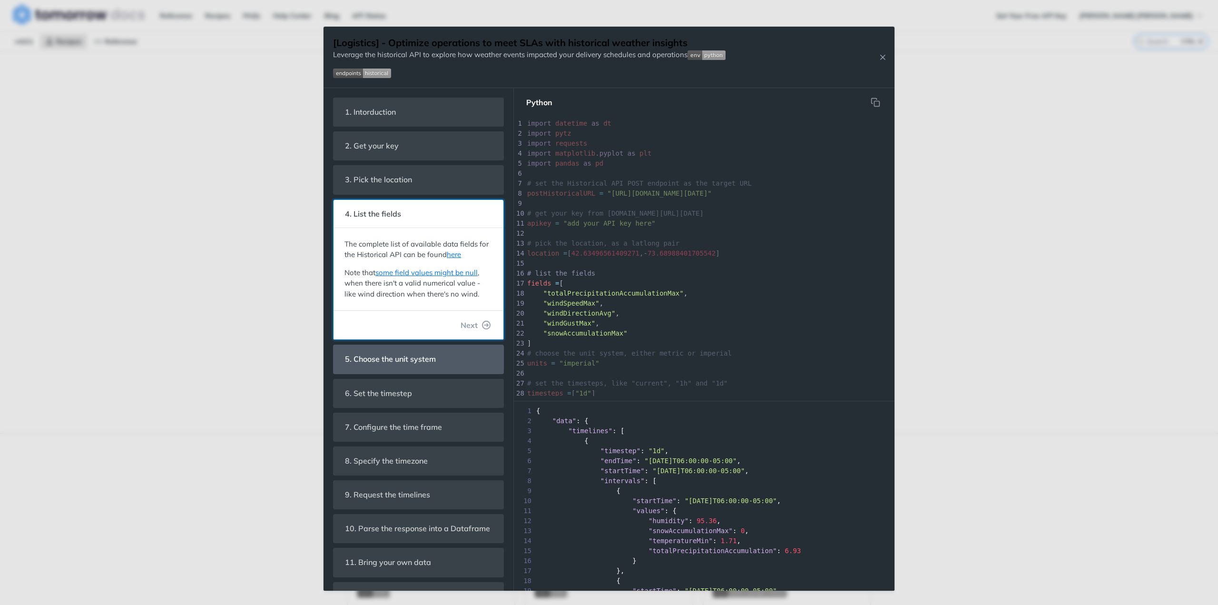
scroll to position [43, 0]
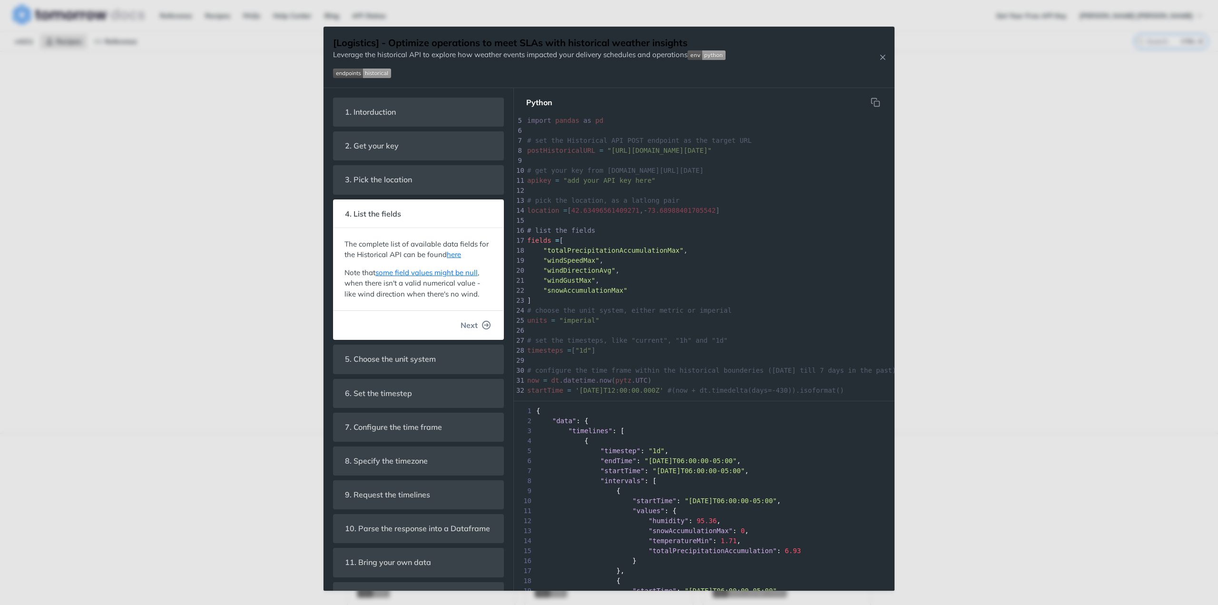
click at [482, 322] on icon "button" at bounding box center [486, 325] width 9 height 9
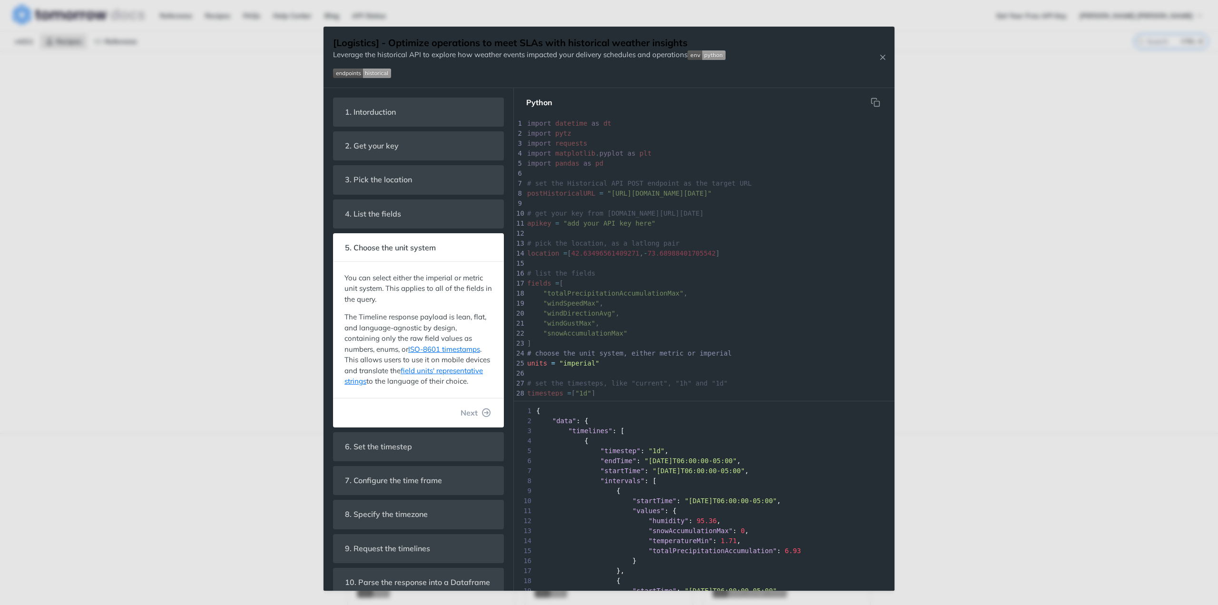
scroll to position [93, 0]
click at [464, 417] on span "Next" at bounding box center [469, 412] width 17 height 11
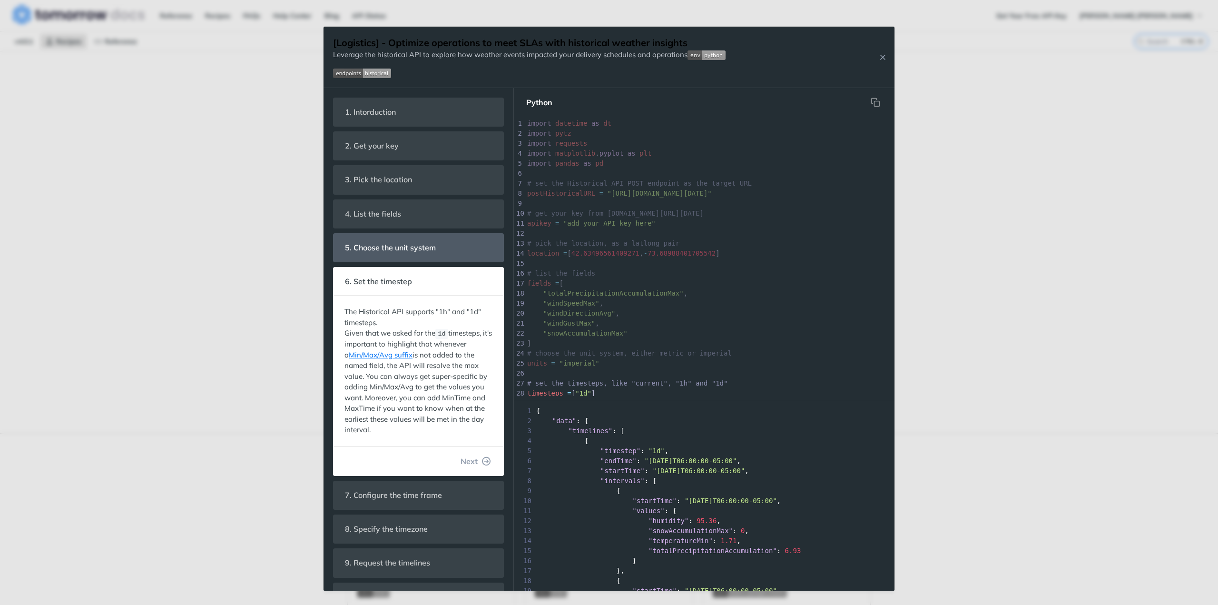
scroll to position [123, 0]
click at [463, 455] on span "Next" at bounding box center [469, 460] width 17 height 11
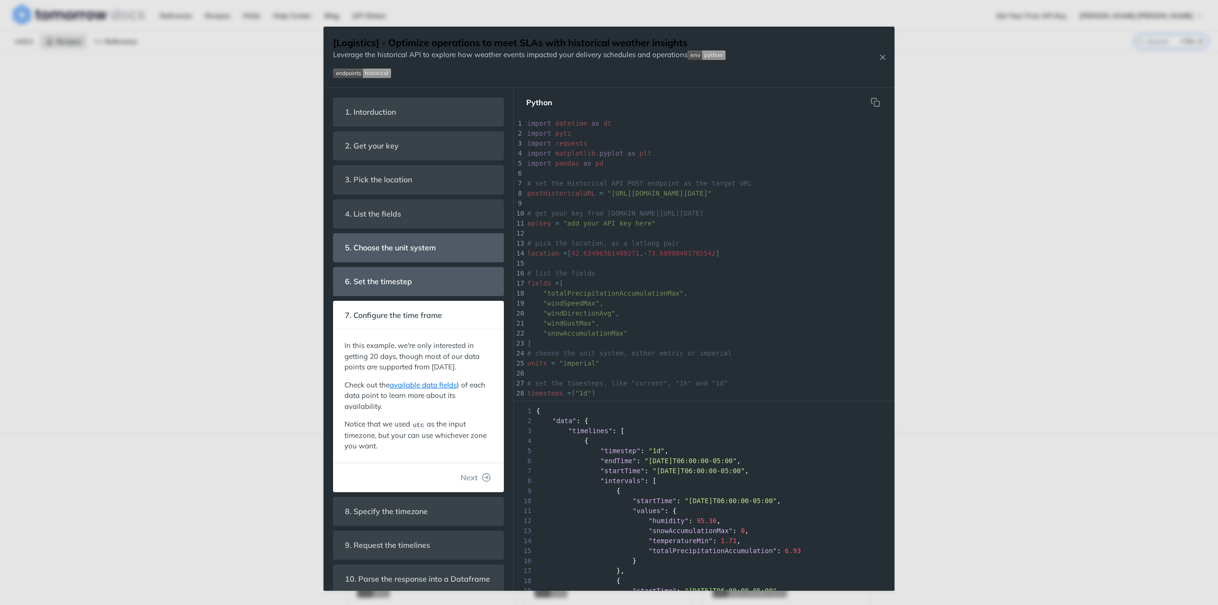
scroll to position [163, 0]
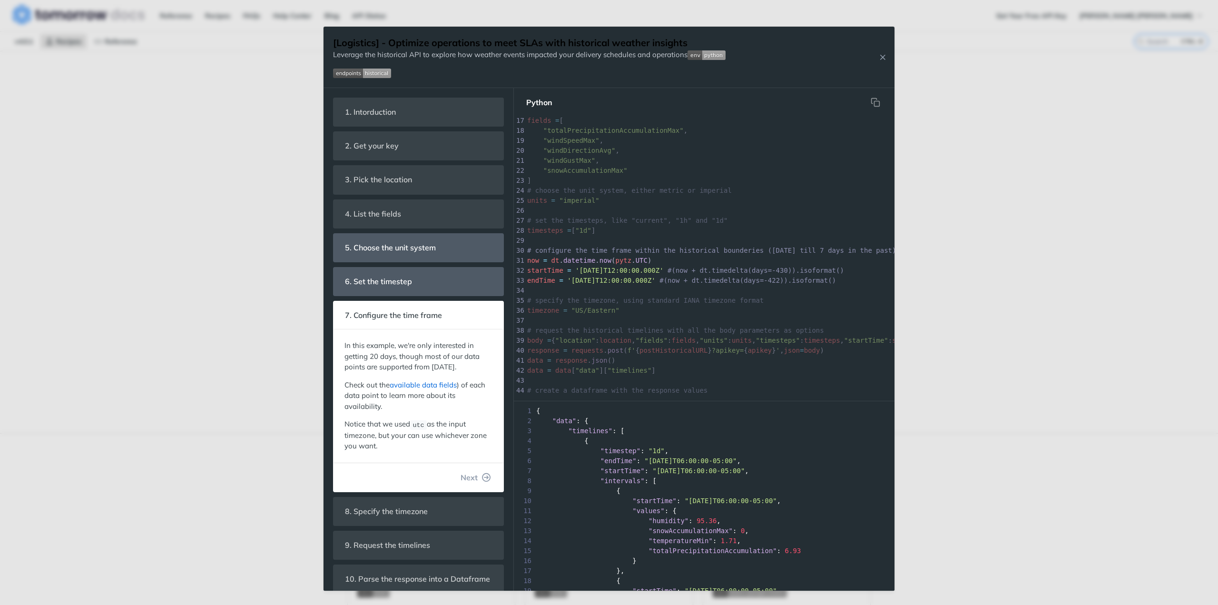
click at [423, 389] on link "available data fields" at bounding box center [423, 384] width 67 height 9
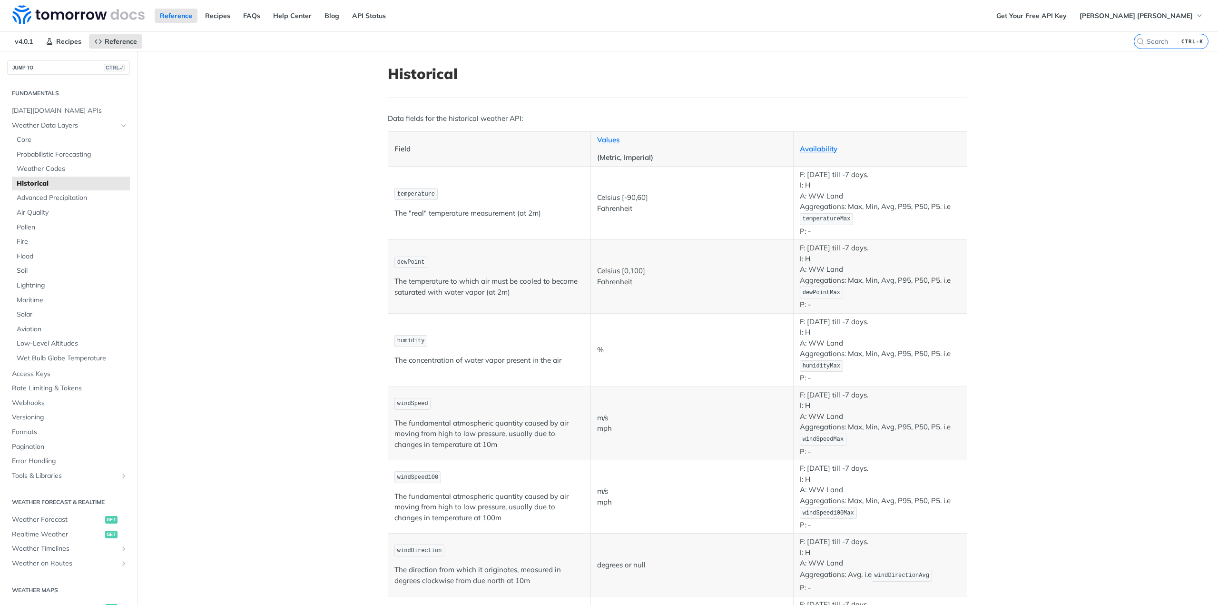
scroll to position [285, 0]
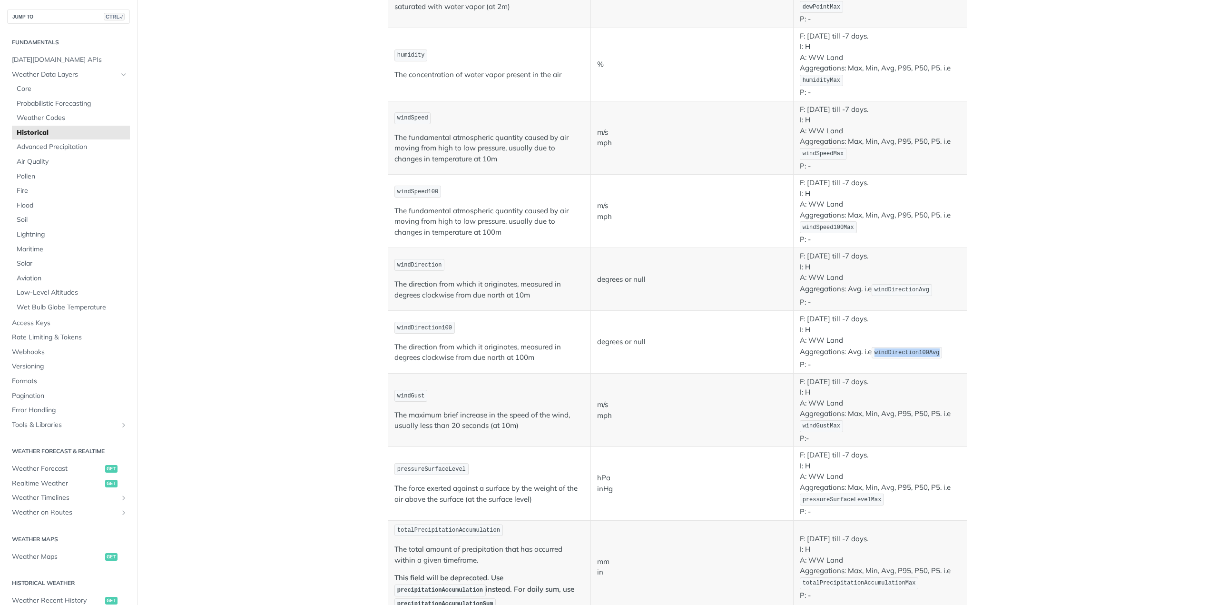
drag, startPoint x: 872, startPoint y: 348, endPoint x: 933, endPoint y: 349, distance: 60.9
click at [933, 349] on code "windDirection100Avg" at bounding box center [907, 353] width 70 height 12
copy span "windDirection100Avg"
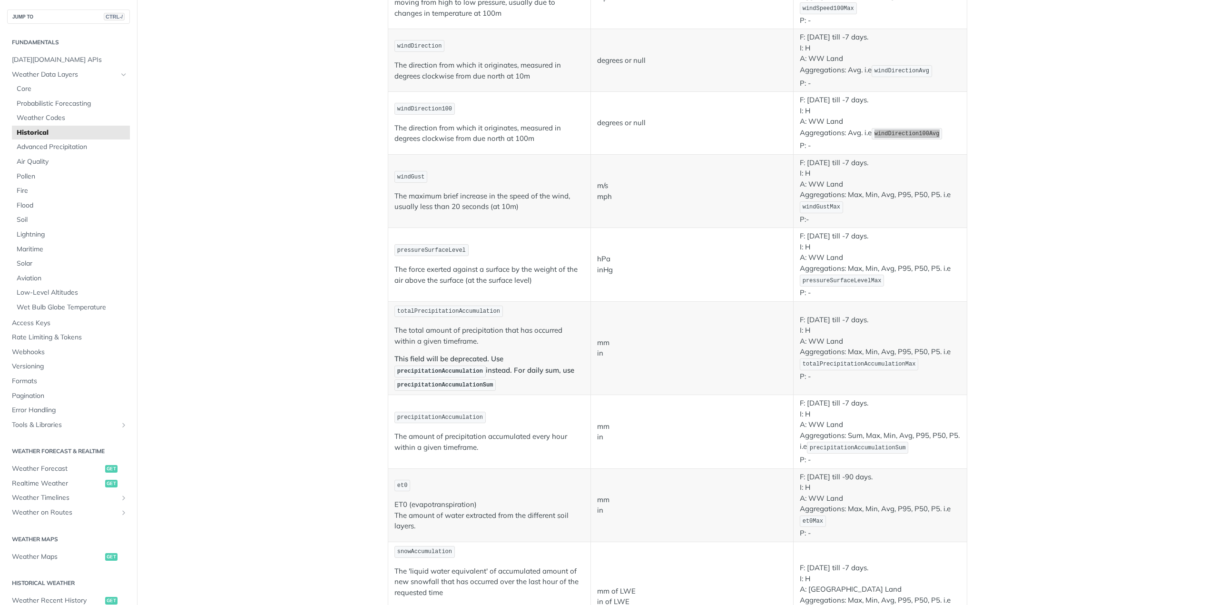
scroll to position [428, 0]
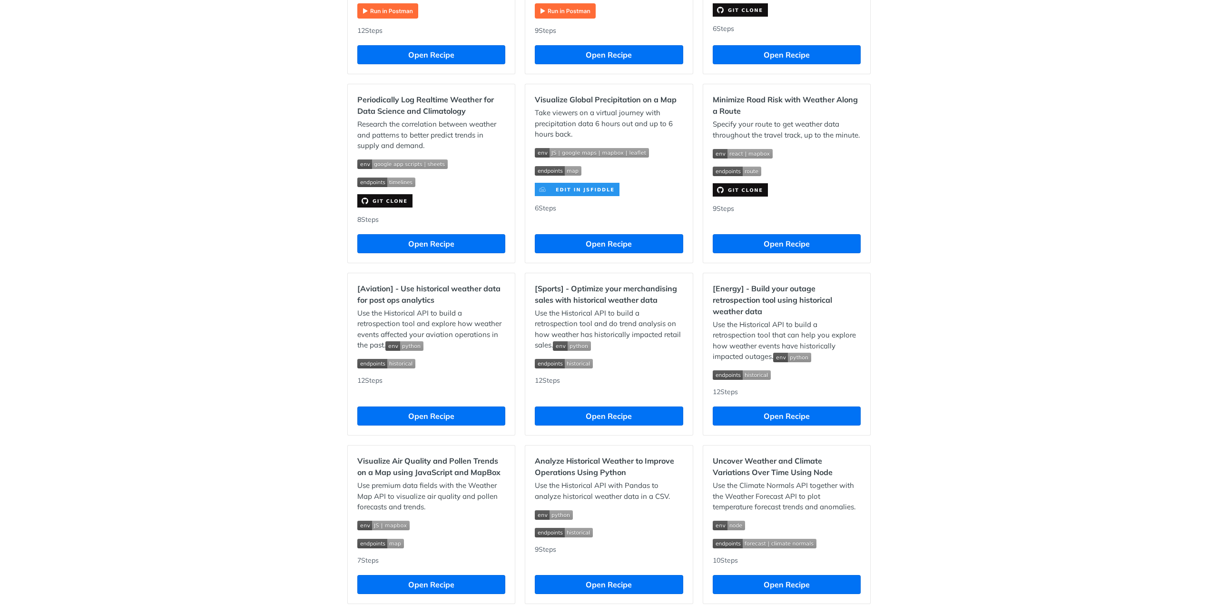
scroll to position [656, 0]
